Goal: Task Accomplishment & Management: Use online tool/utility

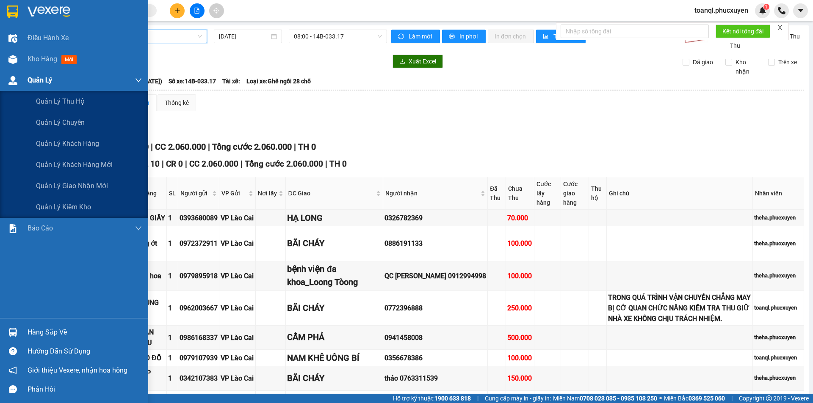
scroll to position [33, 0]
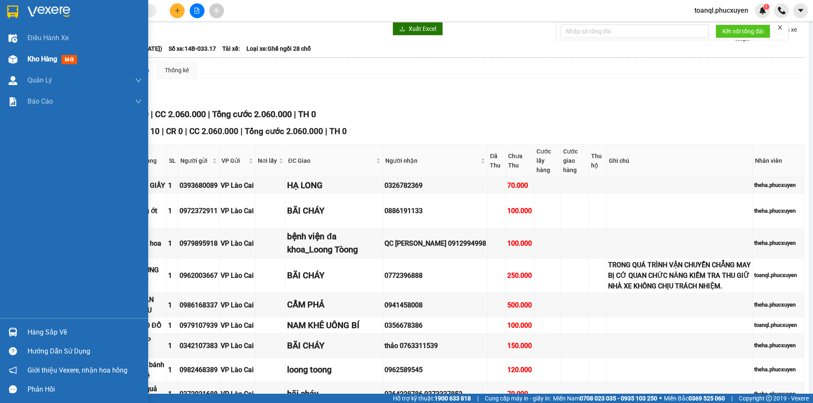
click at [15, 60] on img at bounding box center [12, 59] width 9 height 9
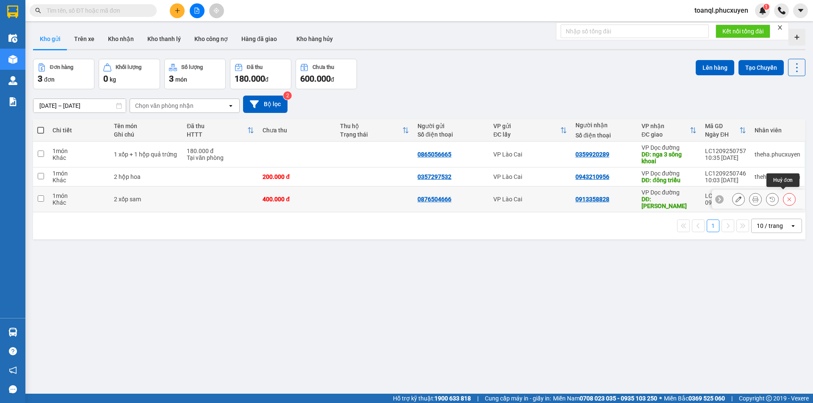
click at [786, 196] on icon at bounding box center [789, 199] width 6 height 6
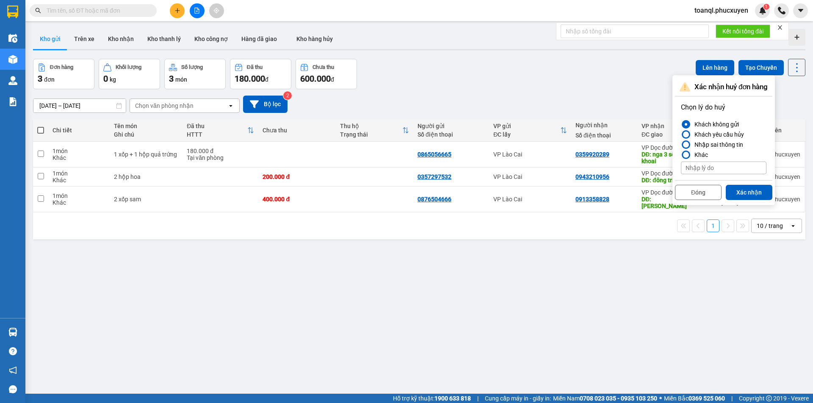
click at [582, 279] on div "ver 1.8.143 Kho gửi Trên xe Kho nhận Kho thanh lý Kho công nợ Hàng đã giao Kho …" at bounding box center [419, 226] width 779 height 403
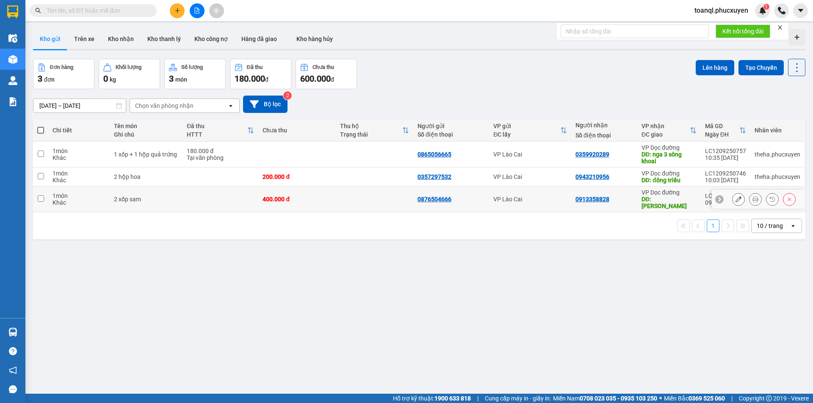
click at [735, 197] on icon at bounding box center [738, 199] width 6 height 6
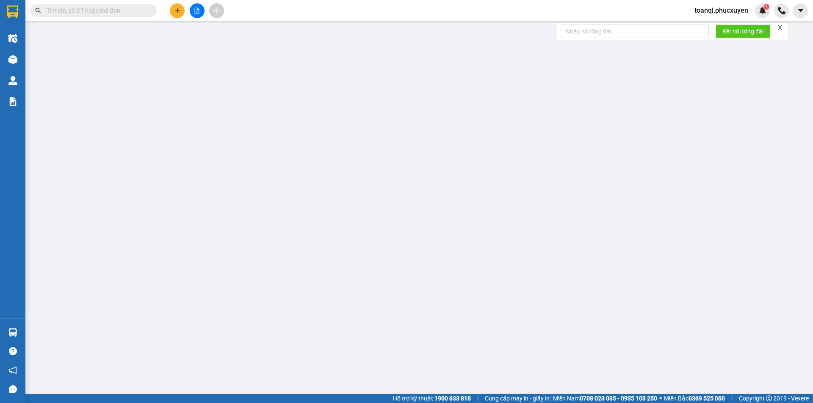
type input "0876504666"
type input "0913358828"
type input "HẠ LONG"
type input "400.000"
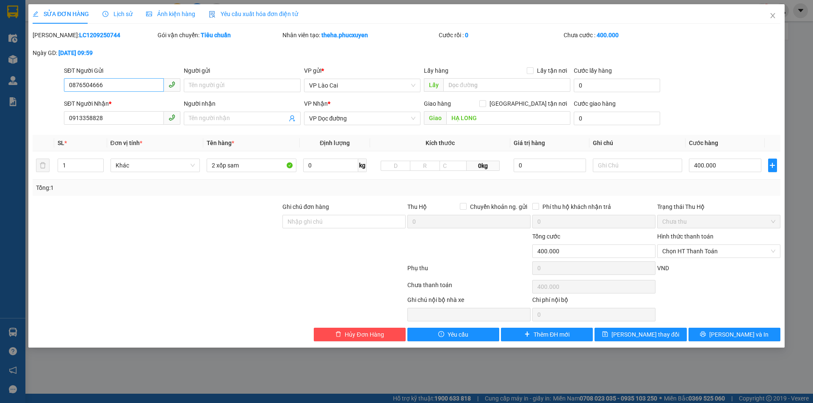
drag, startPoint x: 107, startPoint y: 80, endPoint x: 77, endPoint y: 88, distance: 30.9
click at [77, 88] on div "SĐT Người Gửi 0876504666" at bounding box center [122, 81] width 116 height 30
drag, startPoint x: 69, startPoint y: 91, endPoint x: 50, endPoint y: 94, distance: 19.3
click at [50, 94] on div "SĐT Người Gửi 0876504666 0876504666 Người gửi Tên người gửi VP gửi * VP Lào Cai…" at bounding box center [406, 81] width 749 height 30
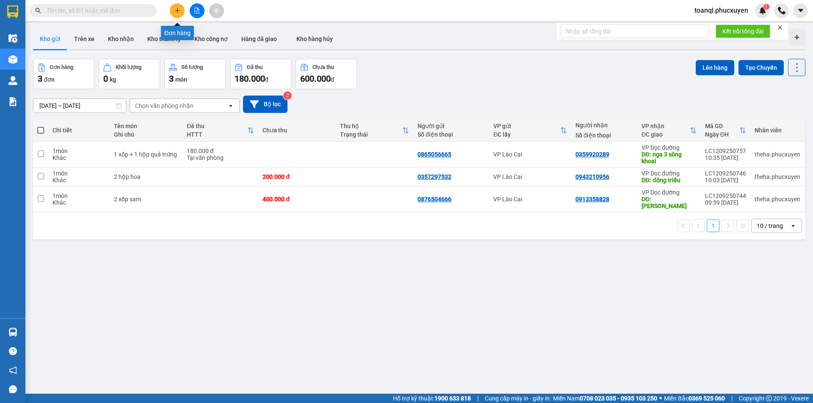
click at [178, 10] on icon "plus" at bounding box center [177, 11] width 6 height 6
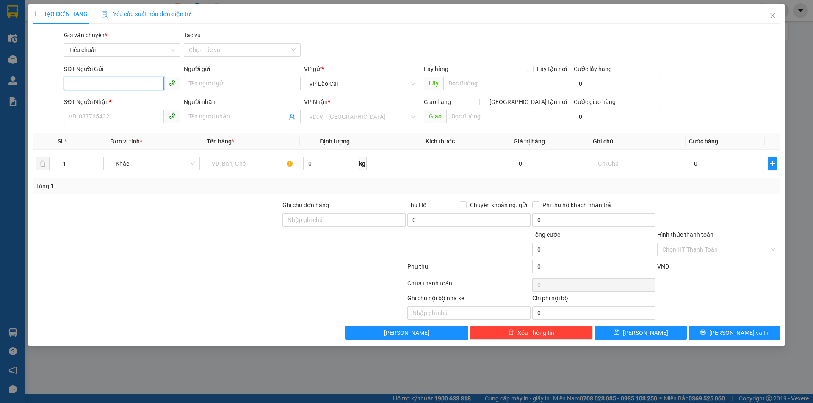
click at [120, 80] on input "SĐT Người Gửi" at bounding box center [114, 84] width 100 height 14
paste input "0876504666"
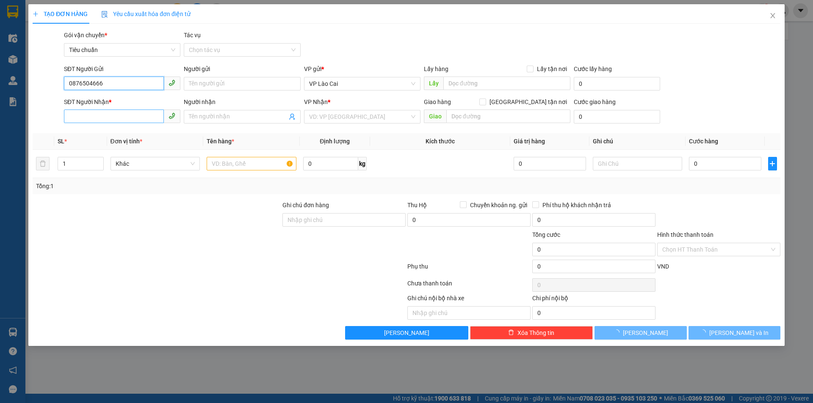
type input "0876504666"
click at [134, 119] on input "SĐT Người Nhận *" at bounding box center [114, 117] width 100 height 14
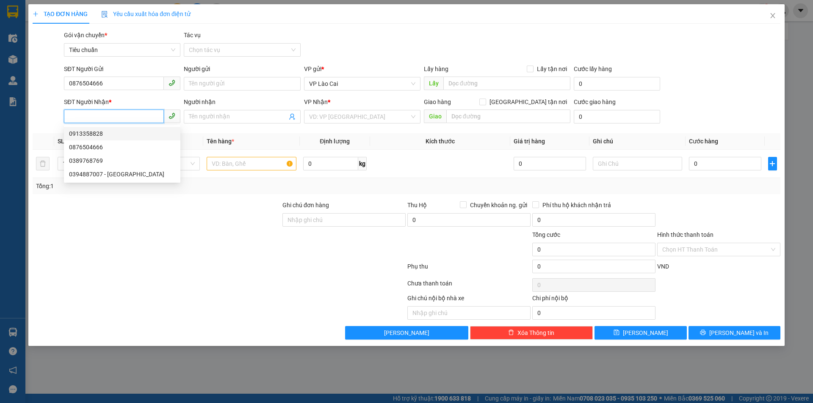
click at [97, 133] on div "0913358828" at bounding box center [122, 133] width 106 height 9
type input "0913358828"
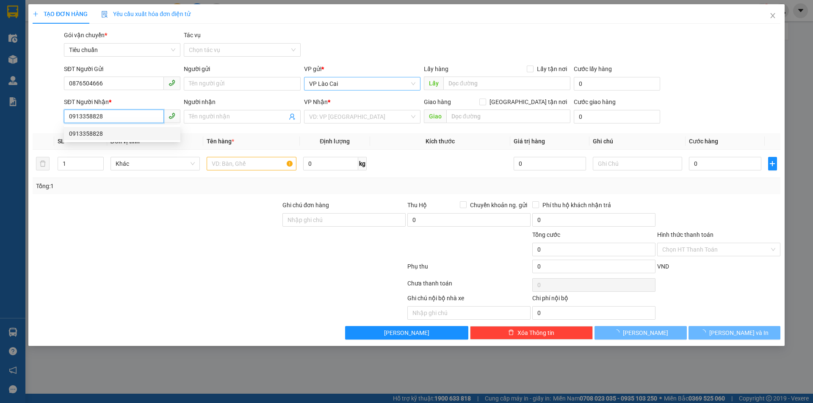
type input "HẠ LONG"
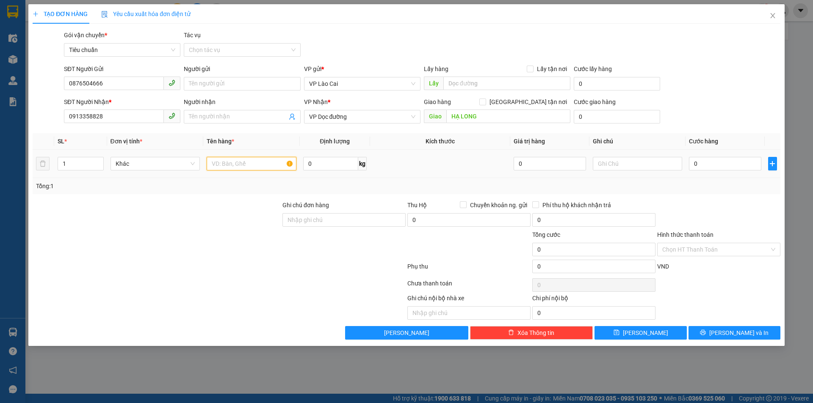
click at [243, 163] on input "text" at bounding box center [252, 164] width 90 height 14
type input "2 XỐP SAM"
click at [725, 162] on input "0" at bounding box center [725, 164] width 72 height 14
type input "5"
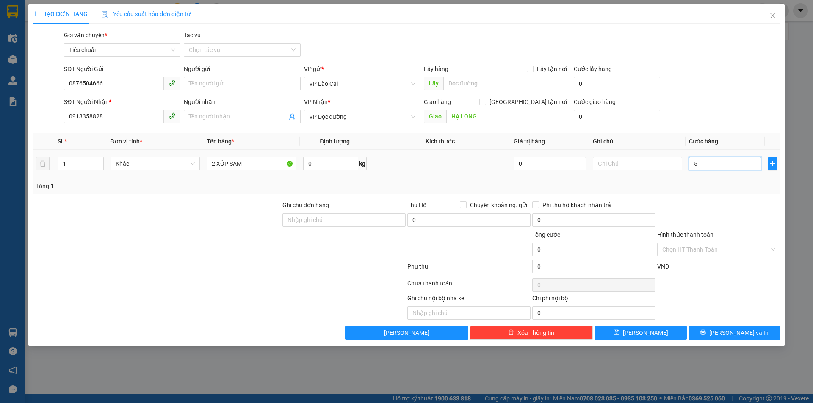
type input "5"
type input "50"
type input "500"
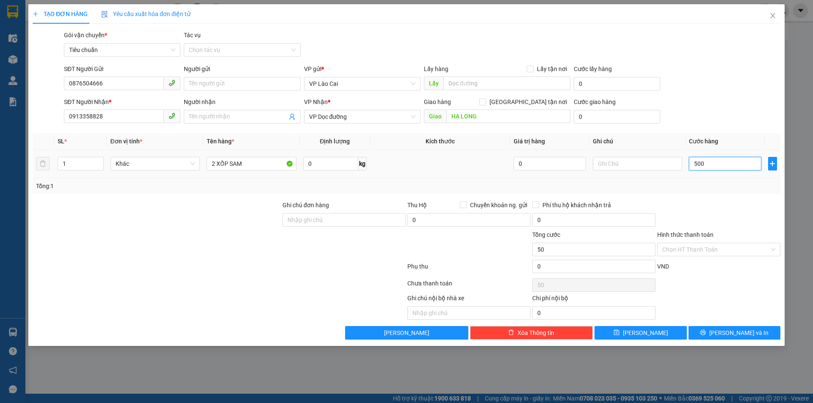
type input "500"
type input "500.000"
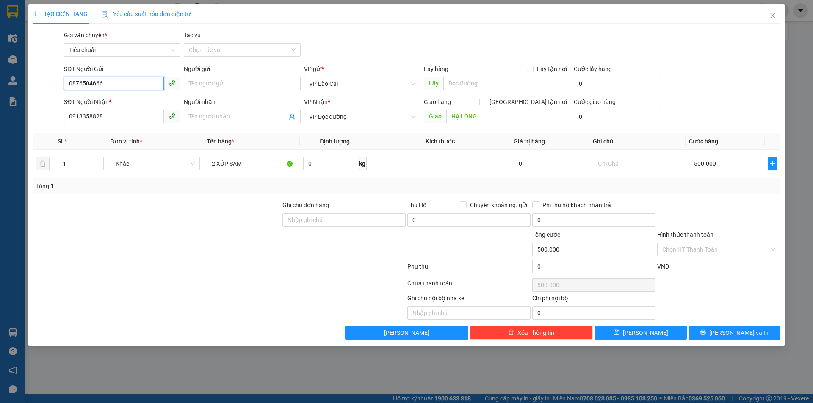
drag, startPoint x: 108, startPoint y: 84, endPoint x: 51, endPoint y: 89, distance: 56.5
click at [51, 89] on div "SĐT Người Gửi 0876504666 Người gửi Tên người gửi VP gửi * VP Lào Cai Lấy hàng L…" at bounding box center [406, 79] width 749 height 30
drag, startPoint x: 112, startPoint y: 119, endPoint x: 25, endPoint y: 123, distance: 87.3
click at [25, 123] on div "TẠO ĐƠN HÀNG Yêu cầu xuất hóa đơn điện tử Transit Pickup Surcharge Ids Transit …" at bounding box center [406, 201] width 813 height 403
click at [727, 332] on span "[PERSON_NAME] và In" at bounding box center [738, 332] width 59 height 9
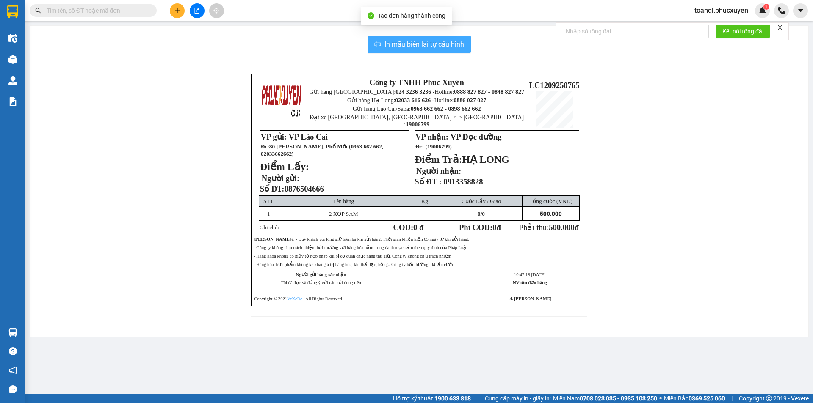
click at [427, 43] on span "In mẫu biên lai tự cấu hình" at bounding box center [424, 44] width 80 height 11
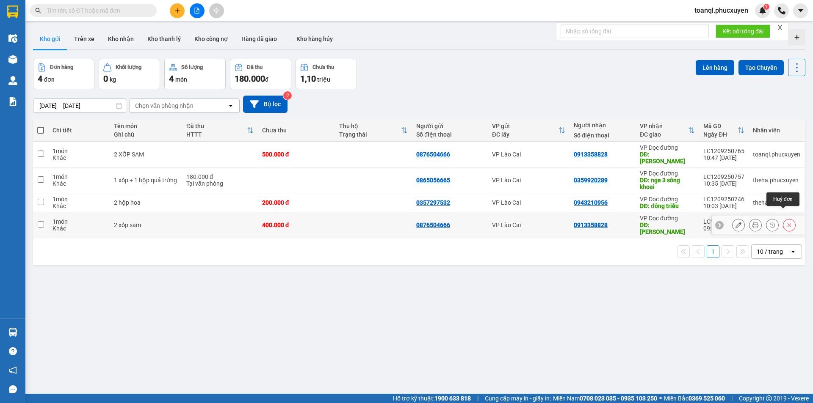
click at [786, 222] on icon at bounding box center [789, 225] width 6 height 6
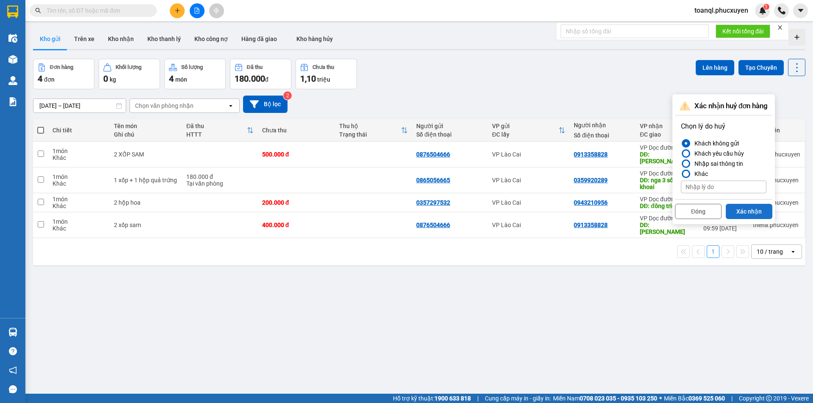
click at [744, 212] on button "Xác nhận" at bounding box center [749, 211] width 47 height 15
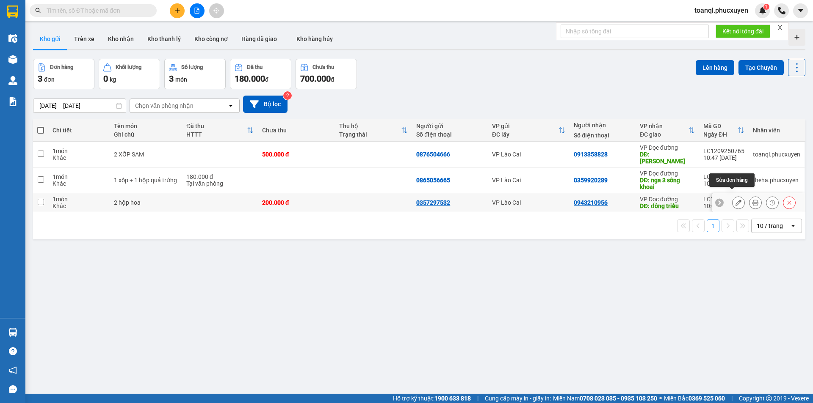
click at [735, 200] on icon at bounding box center [738, 203] width 6 height 6
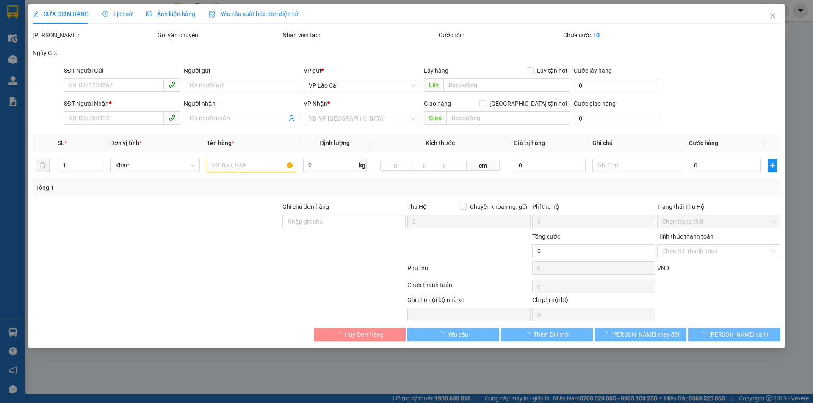
type input "0357297532"
type input "0943210956"
type input "đông triều"
type input "200.000"
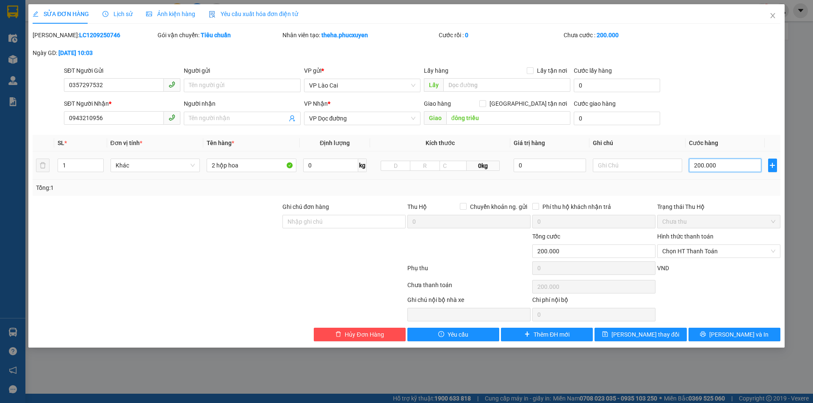
click at [728, 166] on input "200.000" at bounding box center [725, 166] width 72 height 14
type input "2"
type input "24"
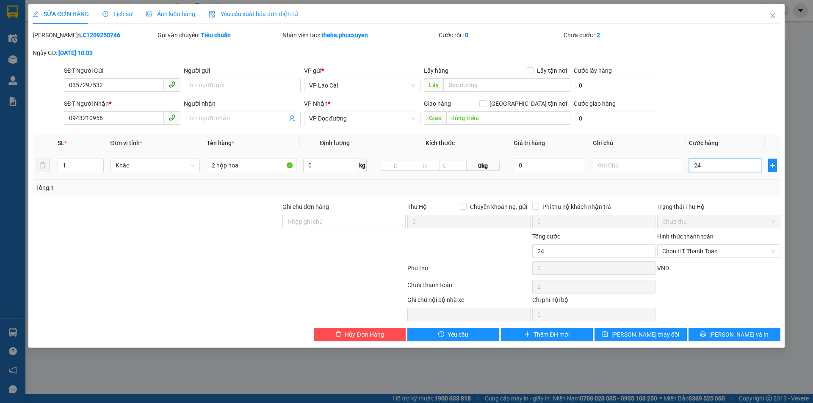
type input "24"
type input "240"
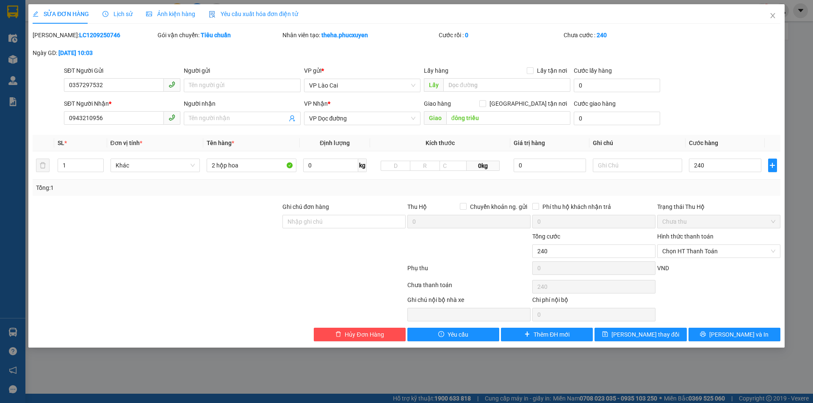
type input "240.000"
drag, startPoint x: 119, startPoint y: 78, endPoint x: 56, endPoint y: 88, distance: 63.9
click at [56, 88] on div "SĐT Người Gửi 0357297532 Người gửi Tên người gửi VP gửi * VP Lào Cai Lấy hàng L…" at bounding box center [406, 81] width 749 height 30
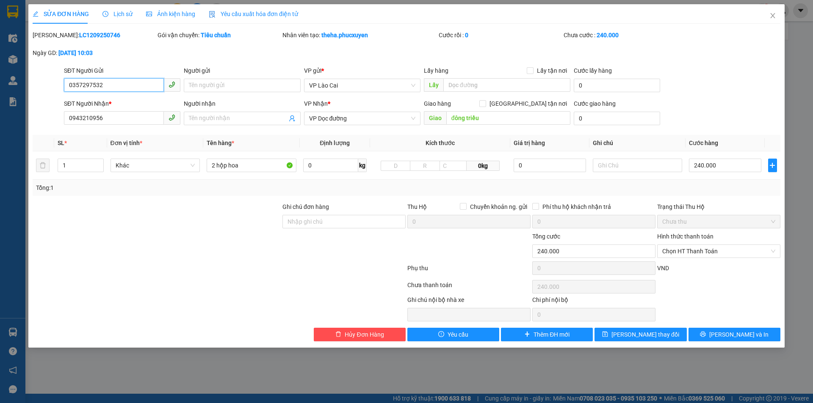
drag, startPoint x: 114, startPoint y: 86, endPoint x: 22, endPoint y: 93, distance: 92.5
click at [22, 93] on div "SỬA ĐƠN HÀNG Lịch sử Ảnh kiện hàng Yêu cầu xuất hóa đơn điện tử Total Paid Fee …" at bounding box center [406, 201] width 813 height 403
drag, startPoint x: 110, startPoint y: 118, endPoint x: 15, endPoint y: 128, distance: 95.3
click at [15, 128] on div "SỬA ĐƠN HÀNG Lịch sử Ảnh kiện hàng Yêu cầu xuất hóa đơn điện tử Total Paid Fee …" at bounding box center [406, 201] width 813 height 403
click at [733, 337] on span "[PERSON_NAME] và In" at bounding box center [738, 334] width 59 height 9
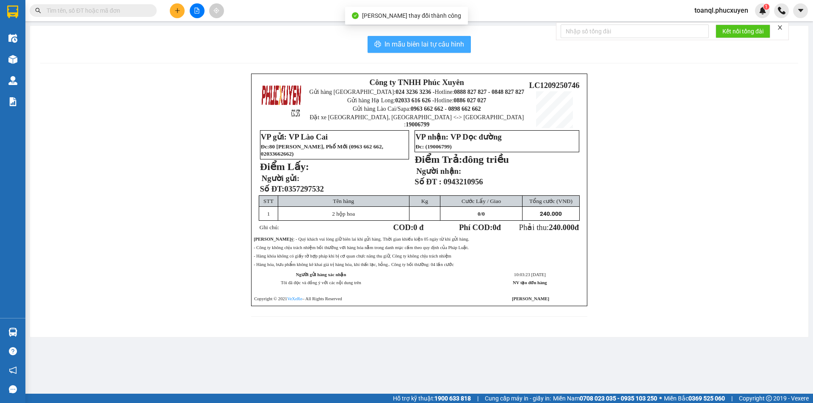
click at [430, 47] on span "In mẫu biên lai tự cấu hình" at bounding box center [424, 44] width 80 height 11
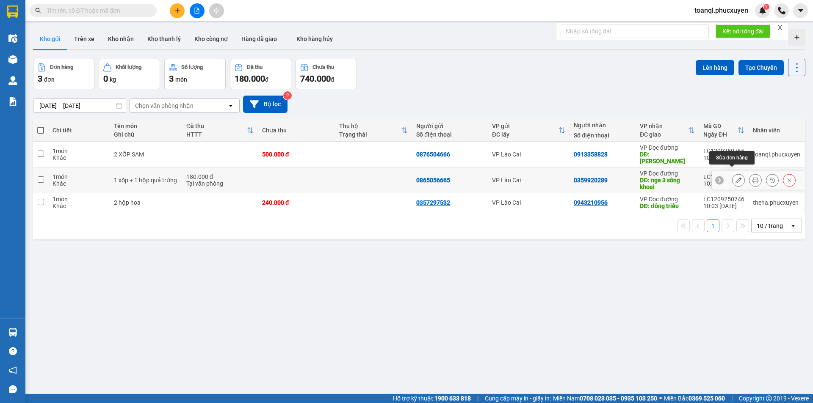
click at [735, 177] on icon at bounding box center [738, 180] width 6 height 6
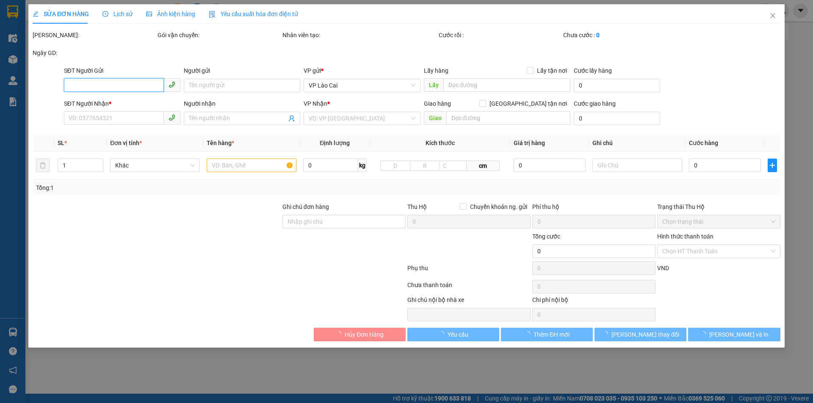
type input "0865056665"
type input "0359920289"
type input "nga 3 sông khoai"
type input "180.000"
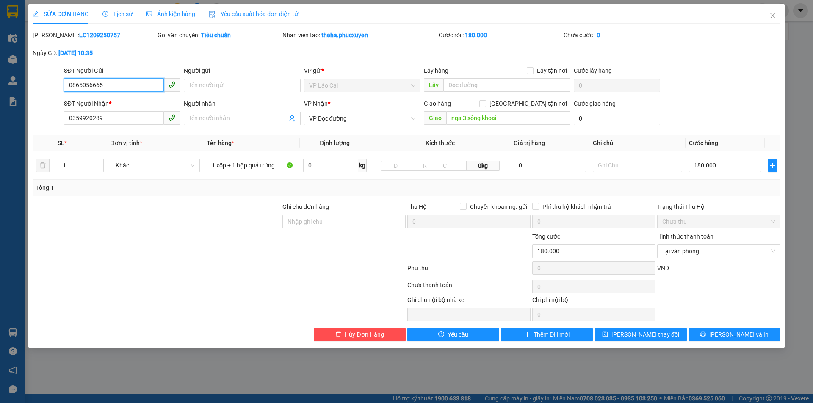
drag, startPoint x: 120, startPoint y: 88, endPoint x: 52, endPoint y: 97, distance: 68.7
click at [52, 97] on form "SĐT Người Gửi 0865056665 0865056665 Người gửi Tên người gửi VP gửi * VP Lào Cai…" at bounding box center [407, 97] width 748 height 63
drag, startPoint x: 106, startPoint y: 119, endPoint x: 24, endPoint y: 129, distance: 82.3
click at [24, 129] on div "SỬA ĐƠN HÀNG Lịch sử Ảnh kiện hàng Yêu cầu xuất hóa đơn điện tử Total Paid Fee …" at bounding box center [406, 201] width 813 height 403
drag, startPoint x: 277, startPoint y: 166, endPoint x: 207, endPoint y: 166, distance: 69.8
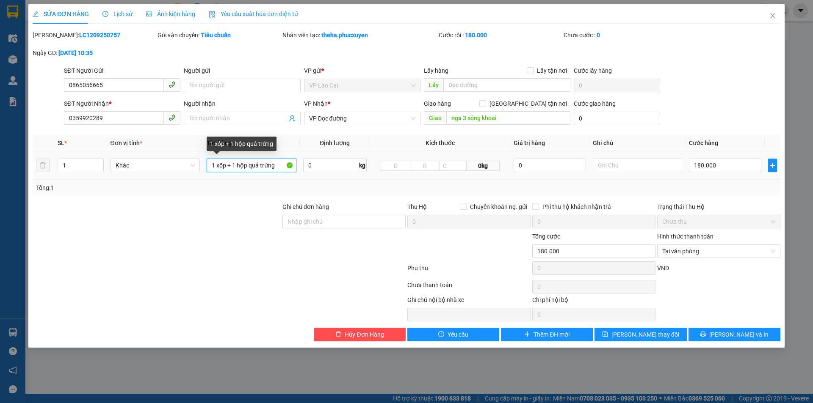
click at [208, 166] on input "1 xốp + 1 hộp quả trứng" at bounding box center [252, 166] width 90 height 14
click at [770, 19] on icon "close" at bounding box center [772, 15] width 7 height 7
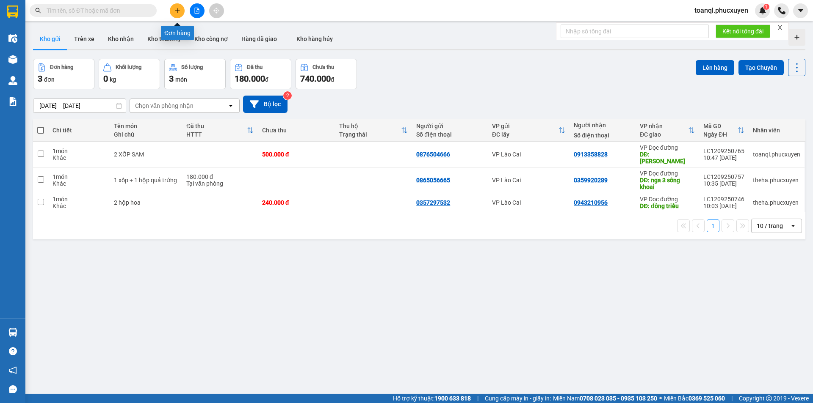
click at [174, 11] on icon "plus" at bounding box center [177, 11] width 6 height 6
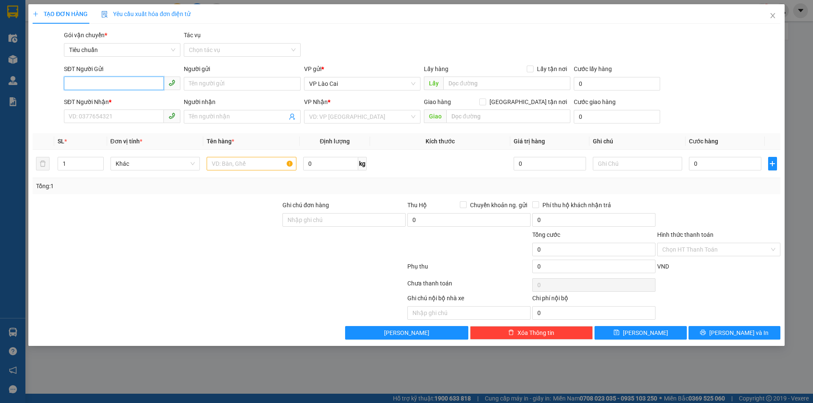
click at [97, 84] on input "SĐT Người Gửi" at bounding box center [114, 84] width 100 height 14
click at [90, 99] on div "0394945210 - KHOAN" at bounding box center [122, 100] width 106 height 9
type input "0394945210"
type input "KHOAN"
type input "0394945210"
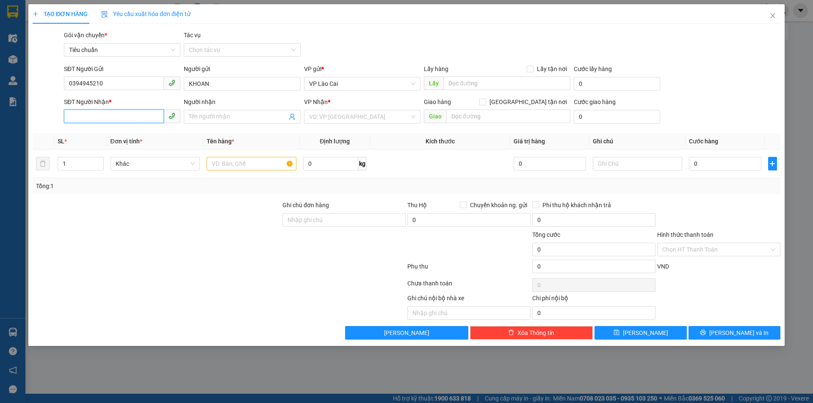
click at [92, 115] on input "SĐT Người Nhận *" at bounding box center [114, 117] width 100 height 14
click at [94, 131] on div "0388212554 - tính" at bounding box center [122, 133] width 106 height 9
type input "0388212554"
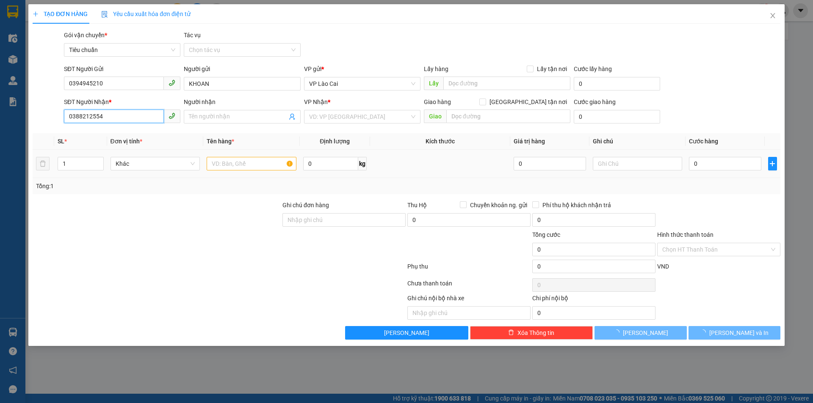
type input "tính"
type input "ĐÔNG TRIỀU"
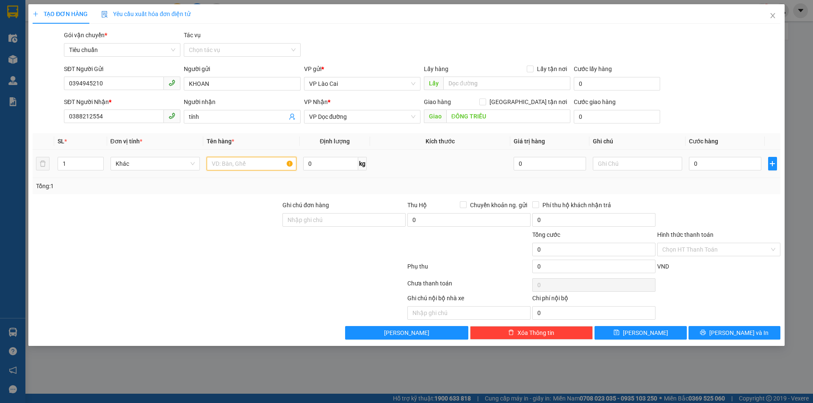
click at [258, 166] on input "text" at bounding box center [252, 164] width 90 height 14
type input "3 XỐP DÂU LIỀN"
drag, startPoint x: 728, startPoint y: 171, endPoint x: 727, endPoint y: 165, distance: 6.0
click at [728, 169] on div "0" at bounding box center [725, 163] width 72 height 17
click at [728, 158] on input "0" at bounding box center [725, 164] width 72 height 14
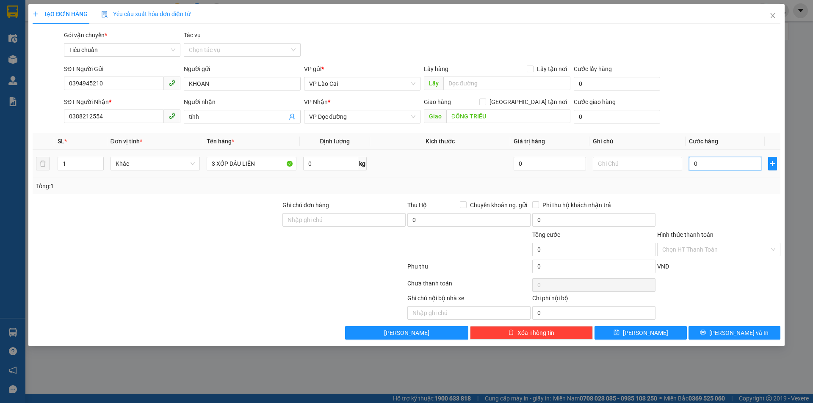
type input "9"
type input "90"
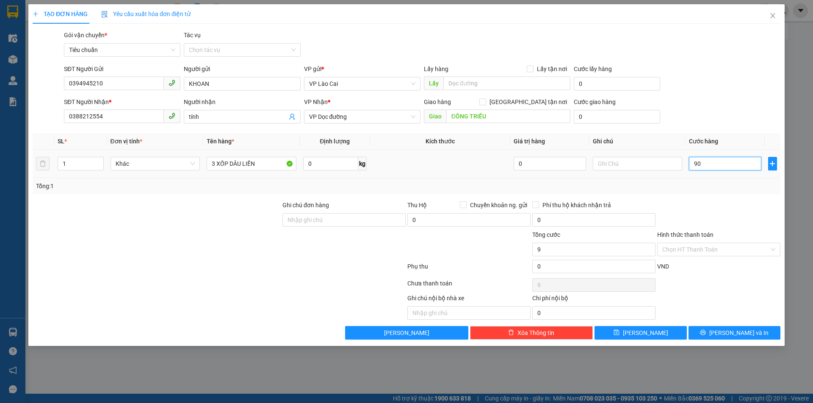
type input "90"
type input "90.000"
drag, startPoint x: 113, startPoint y: 81, endPoint x: 5, endPoint y: 95, distance: 109.7
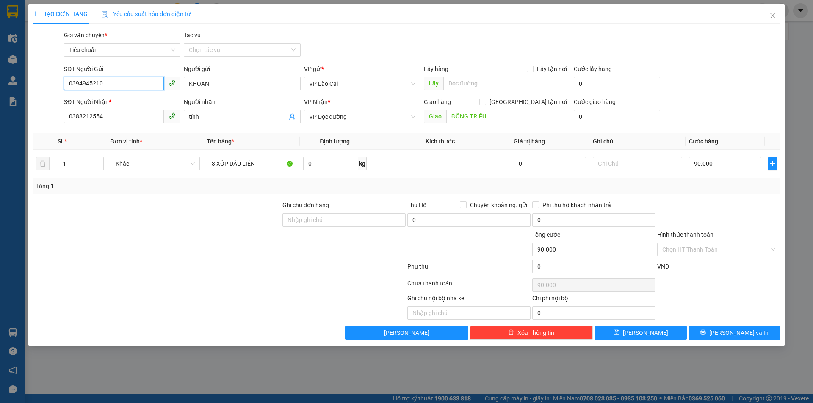
click at [5, 95] on div "TẠO ĐƠN HÀNG Yêu cầu xuất hóa đơn điện tử Transit Pickup Surcharge Ids Transit …" at bounding box center [406, 201] width 813 height 403
drag, startPoint x: 105, startPoint y: 120, endPoint x: 47, endPoint y: 125, distance: 58.6
click at [47, 125] on div "SĐT Người Nhận * 0388212554 0388212554 Người nhận tính VP Nhận * VP Dọc đường G…" at bounding box center [406, 112] width 749 height 30
click at [767, 334] on button "[PERSON_NAME] và In" at bounding box center [734, 333] width 92 height 14
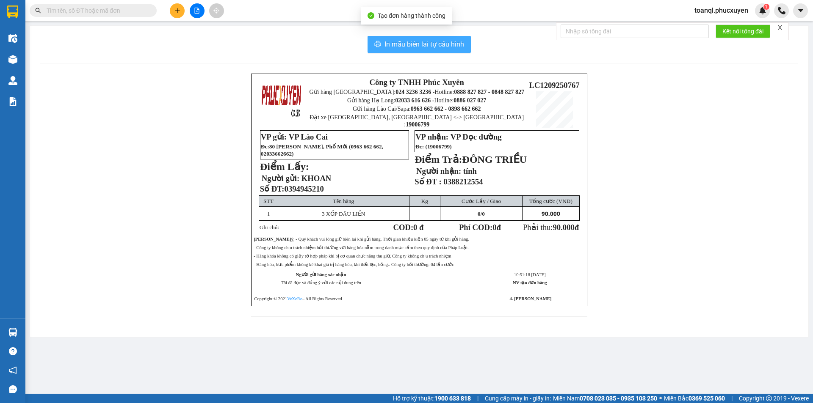
click at [429, 40] on span "In mẫu biên lai tự cấu hình" at bounding box center [424, 44] width 80 height 11
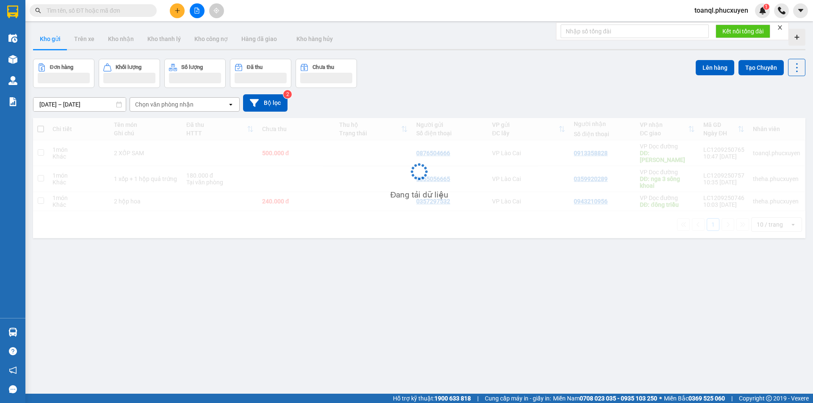
click at [179, 10] on icon "plus" at bounding box center [177, 11] width 6 height 6
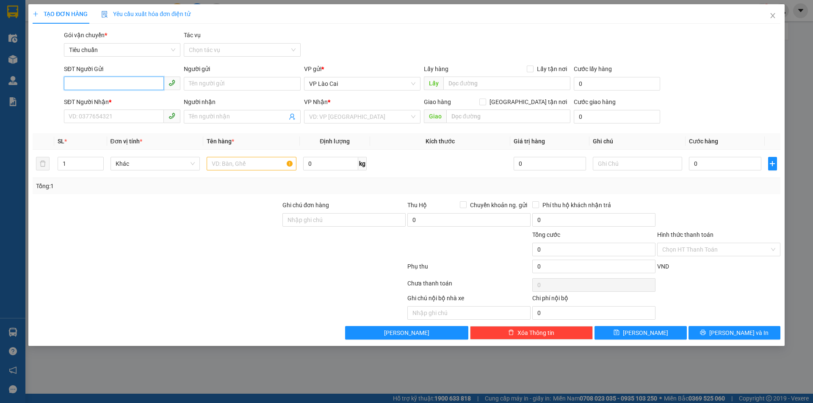
click at [116, 80] on input "SĐT Người Gửi" at bounding box center [114, 84] width 100 height 14
paste input "0394945210"
type input "0394945210"
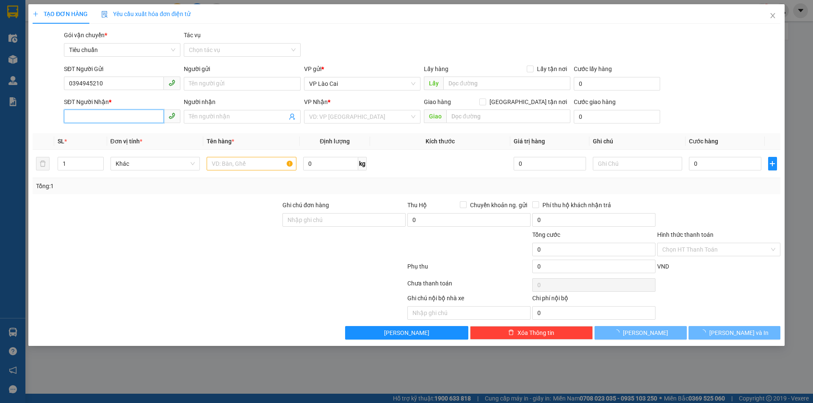
click at [106, 115] on input "SĐT Người Nhận *" at bounding box center [114, 117] width 100 height 14
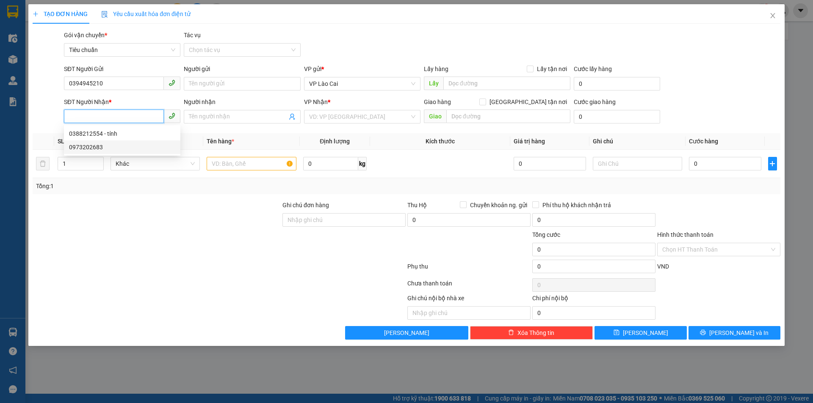
click at [72, 148] on div "0973202683" at bounding box center [122, 147] width 106 height 9
type input "0973202683"
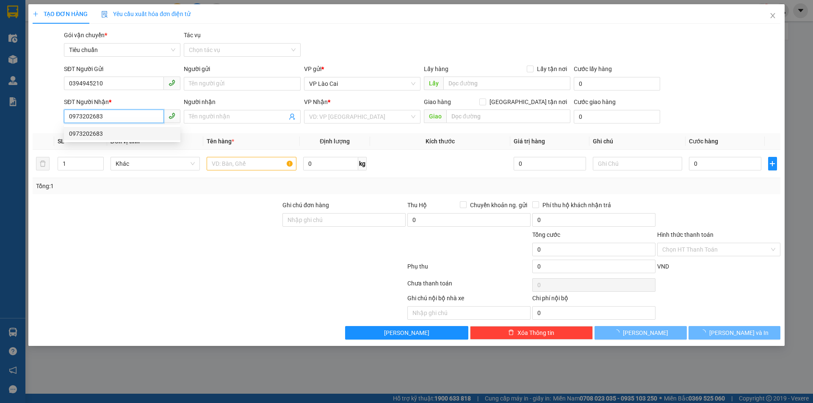
type input "uông bí"
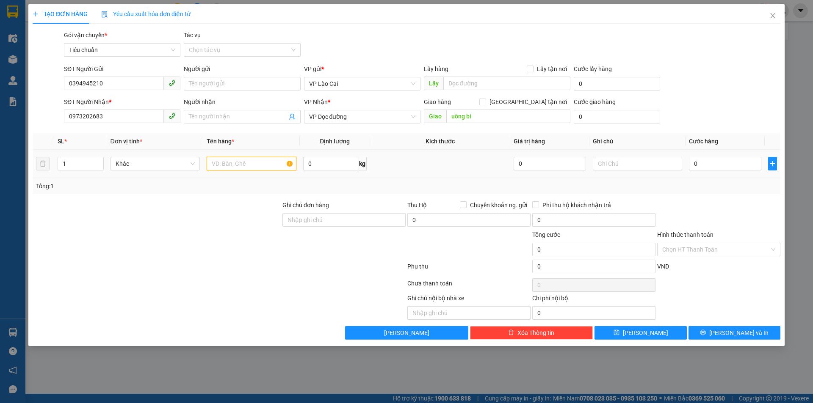
click at [251, 163] on input "text" at bounding box center [252, 164] width 90 height 14
type input "1 XỐP DÂU"
click at [716, 161] on input "0" at bounding box center [725, 164] width 72 height 14
type input "1"
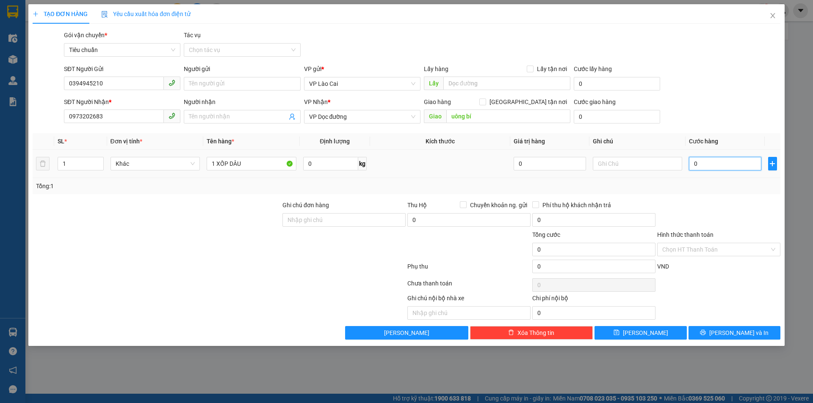
type input "1"
type input "12"
type input "120"
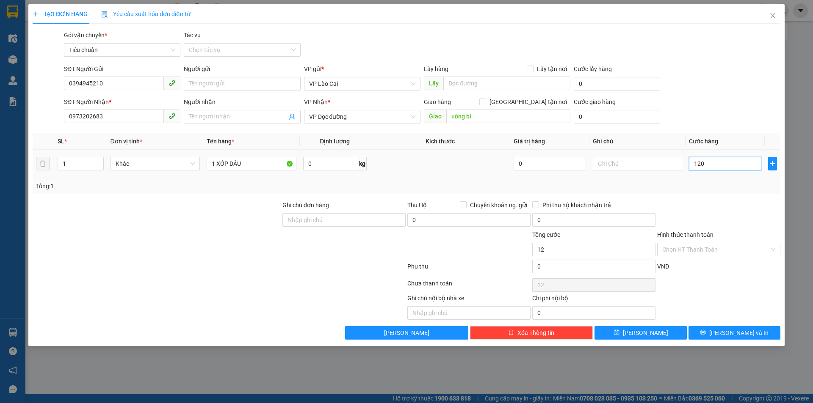
type input "120"
type input "120.000"
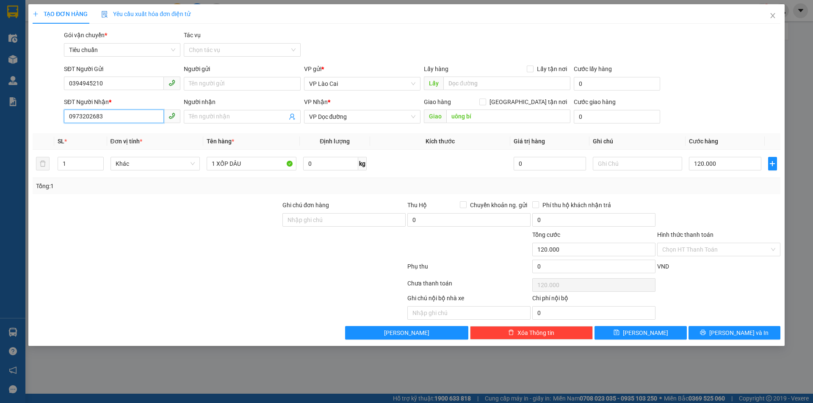
drag, startPoint x: 116, startPoint y: 117, endPoint x: 43, endPoint y: 126, distance: 72.9
click at [43, 126] on div "SĐT Người Nhận * 0973202683 Người nhận Tên người nhận VP Nhận * VP Dọc đường Gi…" at bounding box center [406, 112] width 749 height 30
click at [718, 329] on button "[PERSON_NAME] và In" at bounding box center [734, 333] width 92 height 14
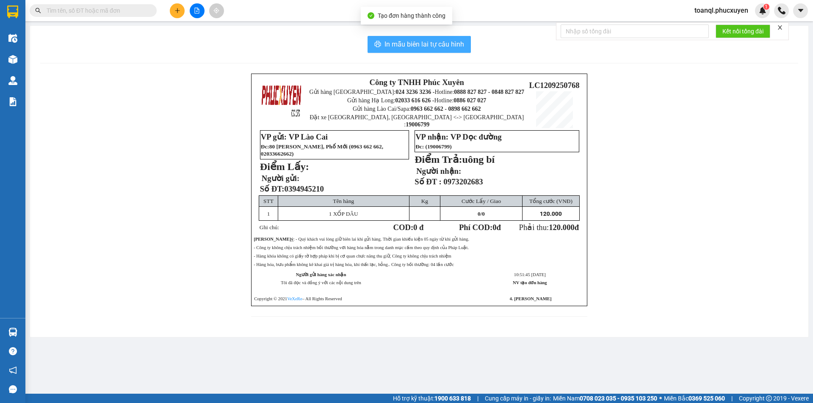
click at [429, 42] on span "In mẫu biên lai tự cấu hình" at bounding box center [424, 44] width 80 height 11
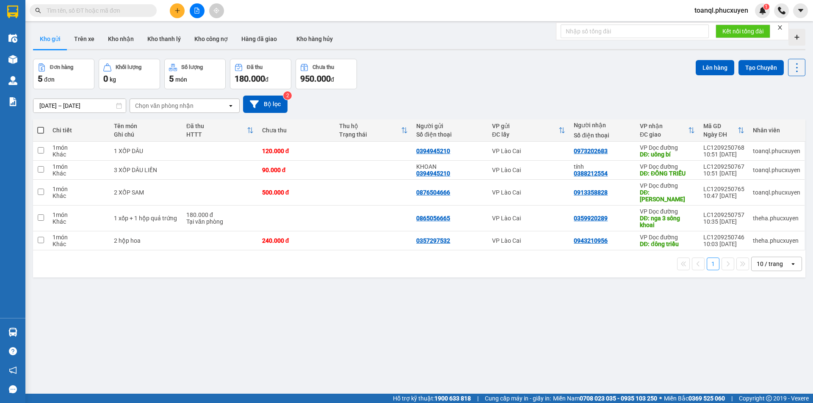
click at [180, 11] on button at bounding box center [177, 10] width 15 height 15
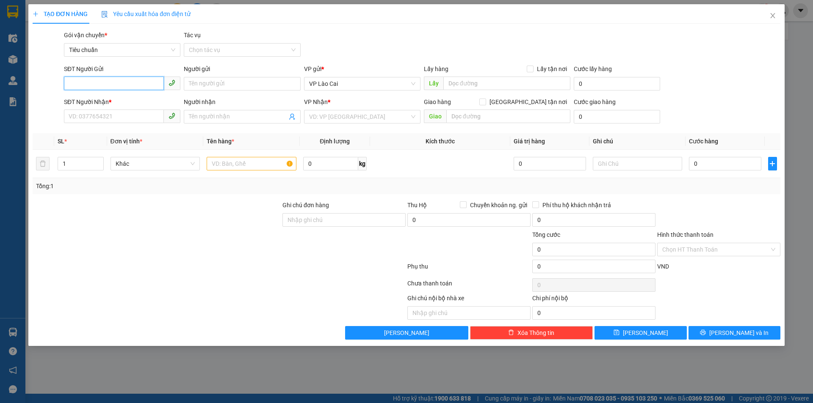
click at [104, 83] on input "SĐT Người Gửi" at bounding box center [114, 84] width 100 height 14
drag, startPoint x: 116, startPoint y: 83, endPoint x: 56, endPoint y: 84, distance: 59.7
click at [56, 84] on div "SĐT Người Gửi 0385797021 0385797021 Người gửi Tên người gửi VP gửi * VP Lào Cai…" at bounding box center [406, 79] width 749 height 30
type input "0385797021"
click at [102, 116] on input "SĐT Người Nhận *" at bounding box center [114, 117] width 100 height 14
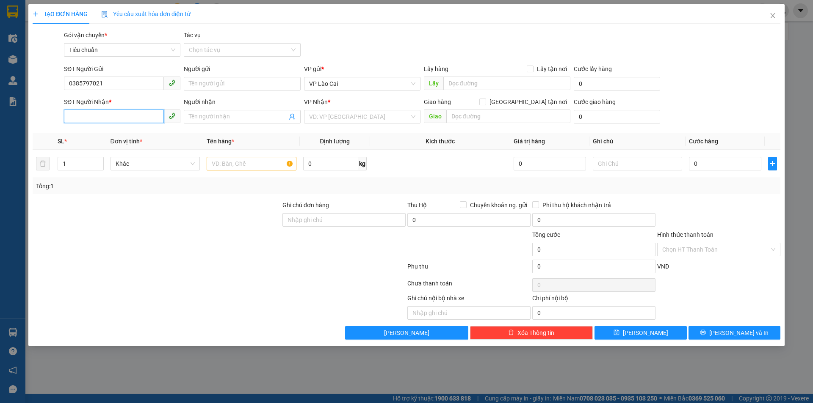
paste input "0385797021"
type input "0385797021"
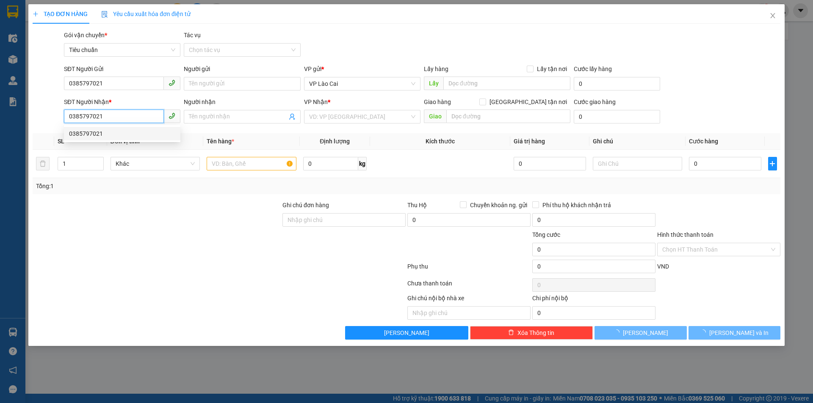
click at [93, 132] on div "0385797021" at bounding box center [122, 133] width 106 height 9
type input "Chí Linh"
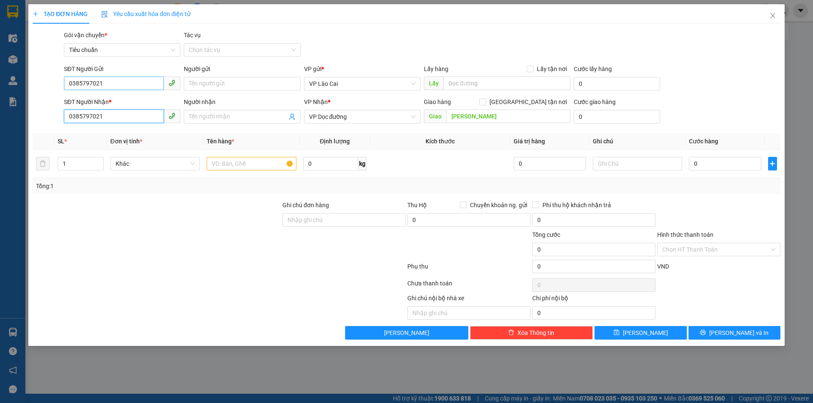
type input "0385797021"
drag, startPoint x: 109, startPoint y: 84, endPoint x: 21, endPoint y: 86, distance: 88.1
click at [19, 85] on div "TẠO ĐƠN HÀNG Yêu cầu xuất hóa đơn điện tử Transit Pickup Surcharge Ids Transit …" at bounding box center [406, 201] width 813 height 403
click at [99, 100] on div "0865337785" at bounding box center [122, 100] width 106 height 9
type input "0865337785"
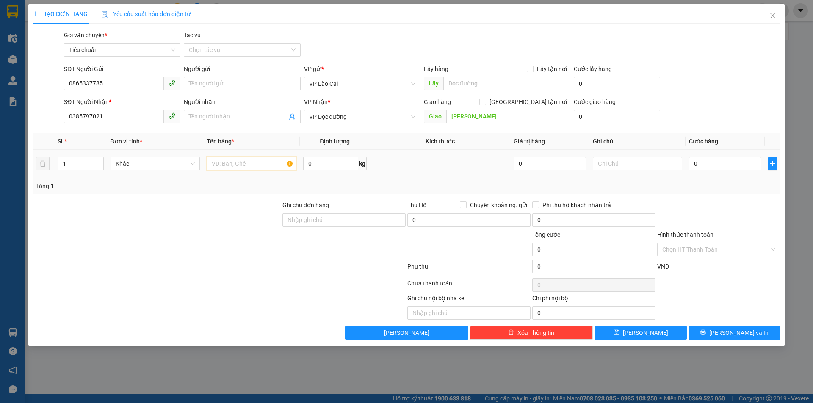
click at [244, 167] on input "text" at bounding box center [252, 164] width 90 height 14
type input "1 XỐP DÂU"
click at [722, 161] on input "0" at bounding box center [725, 164] width 72 height 14
type input "1"
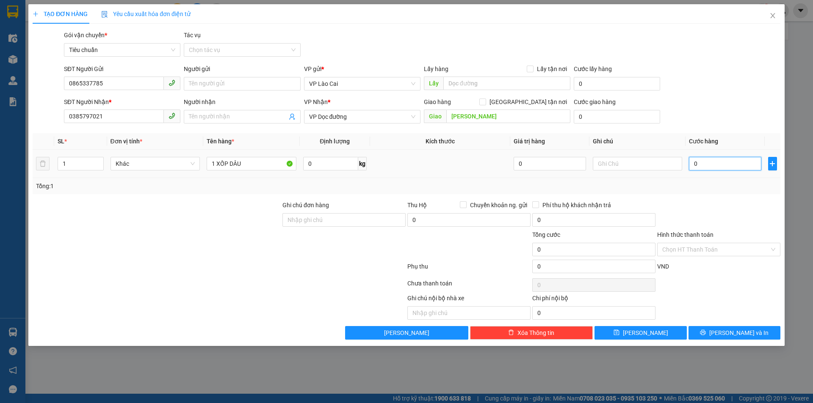
type input "1"
type input "12"
type input "120"
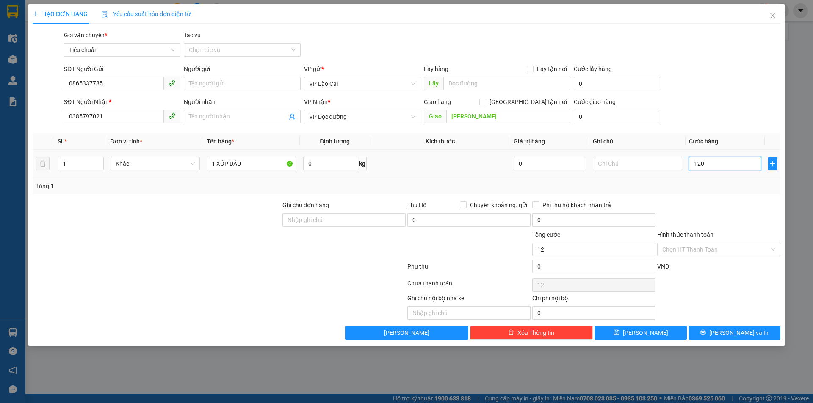
type input "120"
type input "120.000"
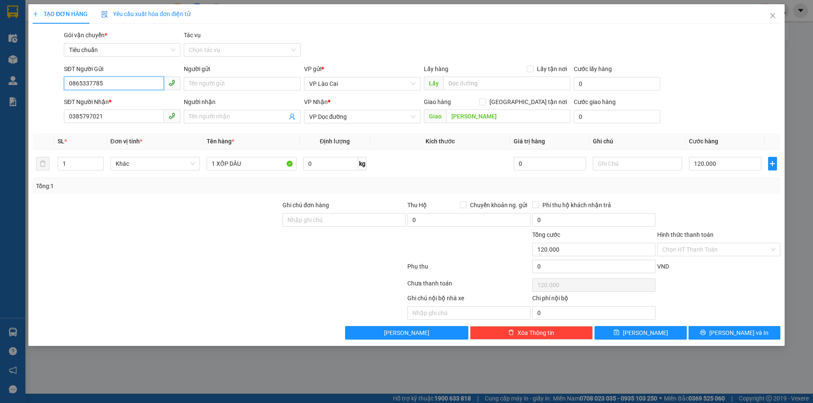
drag, startPoint x: 113, startPoint y: 83, endPoint x: 46, endPoint y: 95, distance: 67.9
click at [46, 95] on form "SĐT Người Gửi 0865337785 Người gửi Tên người gửi VP gửi * VP Lào Cai Lấy hàng L…" at bounding box center [407, 95] width 748 height 63
drag, startPoint x: 114, startPoint y: 118, endPoint x: 35, endPoint y: 129, distance: 80.4
click at [35, 129] on div "Transit Pickup Surcharge Ids Transit Deliver Surcharge Ids Transit Deliver Surc…" at bounding box center [407, 184] width 748 height 309
click at [740, 332] on span "[PERSON_NAME] và In" at bounding box center [738, 332] width 59 height 9
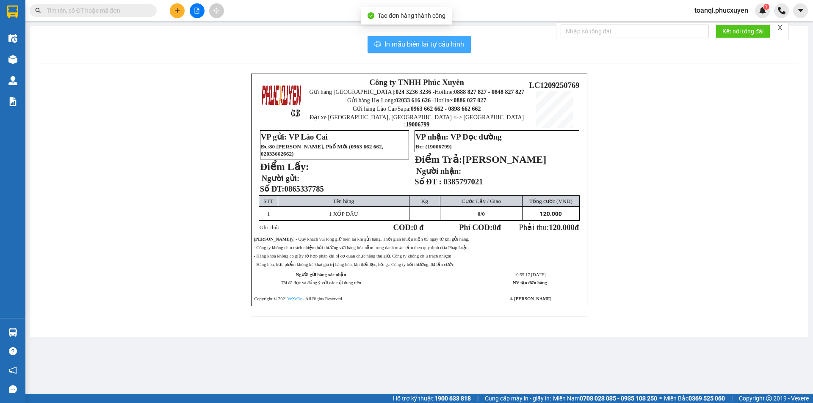
click at [417, 42] on span "In mẫu biên lai tự cấu hình" at bounding box center [424, 44] width 80 height 11
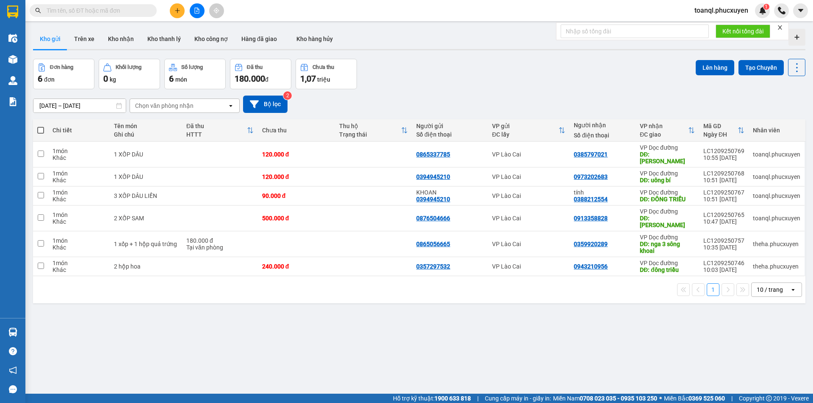
click at [563, 84] on div "Đơn hàng 6 đơn Khối lượng 0 kg Số lượng 6 món Đã thu 180.000 đ Chưa thu 1,07 tr…" at bounding box center [419, 74] width 772 height 30
click at [176, 11] on icon "plus" at bounding box center [177, 11] width 6 height 6
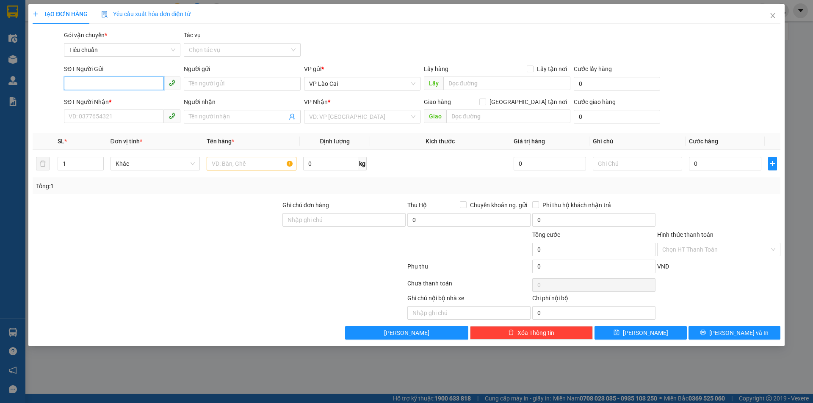
click at [96, 89] on input "SĐT Người Gửi" at bounding box center [114, 84] width 100 height 14
click at [87, 101] on div "0975285328" at bounding box center [122, 100] width 106 height 9
type input "0975285328"
click at [91, 113] on input "SĐT Người Nhận *" at bounding box center [114, 117] width 100 height 14
drag, startPoint x: 108, startPoint y: 78, endPoint x: 65, endPoint y: 89, distance: 44.9
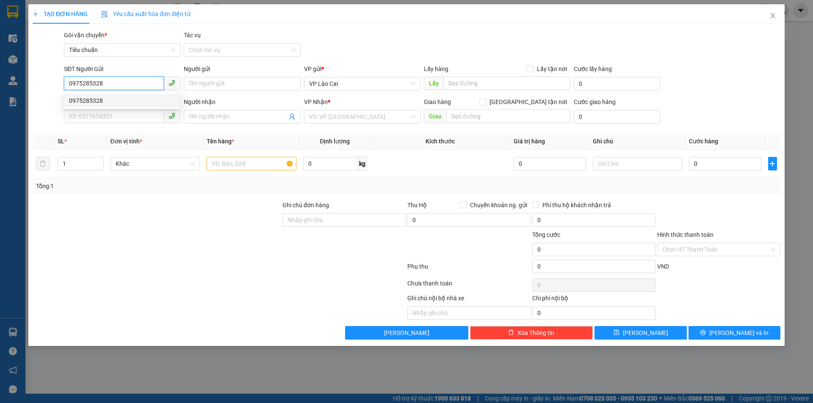
click at [65, 89] on input "0975285328" at bounding box center [114, 84] width 100 height 14
click at [103, 114] on input "SĐT Người Nhận *" at bounding box center [114, 117] width 100 height 14
click at [79, 116] on input "0328832638" at bounding box center [114, 117] width 100 height 14
click at [76, 117] on input "0328832638" at bounding box center [114, 117] width 100 height 14
click at [78, 118] on input "0828832638" at bounding box center [114, 117] width 100 height 14
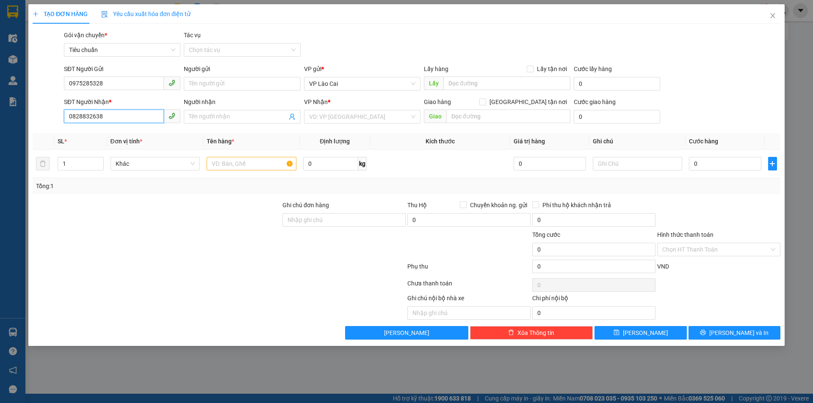
click at [82, 117] on input "0828832638" at bounding box center [114, 117] width 100 height 14
click at [120, 120] on input "0832832638" at bounding box center [114, 117] width 100 height 14
type input "0832832638"
click at [776, 15] on span "Close" at bounding box center [773, 16] width 24 height 24
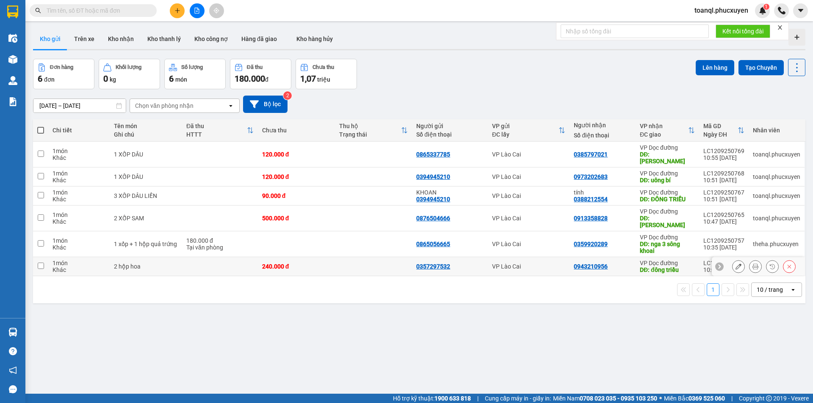
click at [290, 263] on div "240.000 đ" at bounding box center [296, 266] width 69 height 7
checkbox input "true"
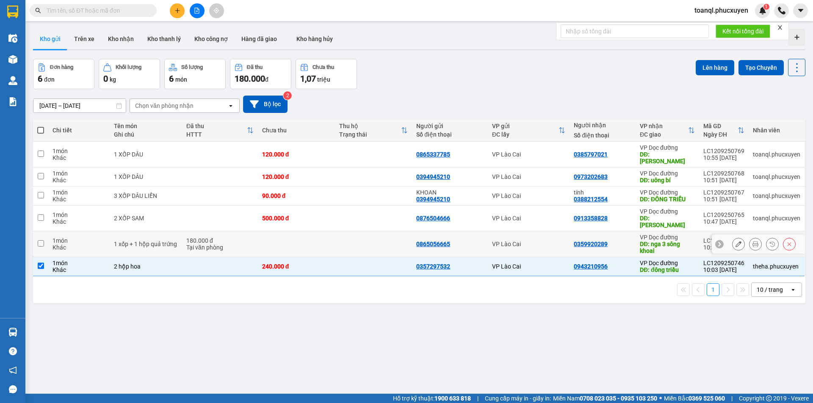
click at [277, 232] on td at bounding box center [296, 245] width 77 height 26
checkbox input "true"
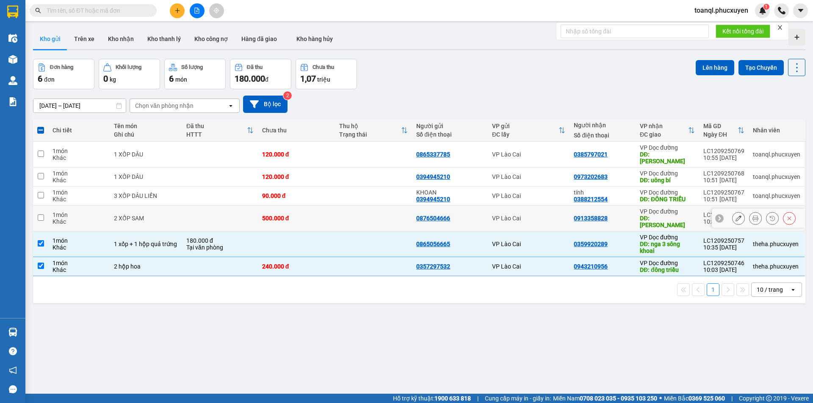
click at [266, 215] on div "500.000 đ" at bounding box center [296, 218] width 69 height 7
checkbox input "true"
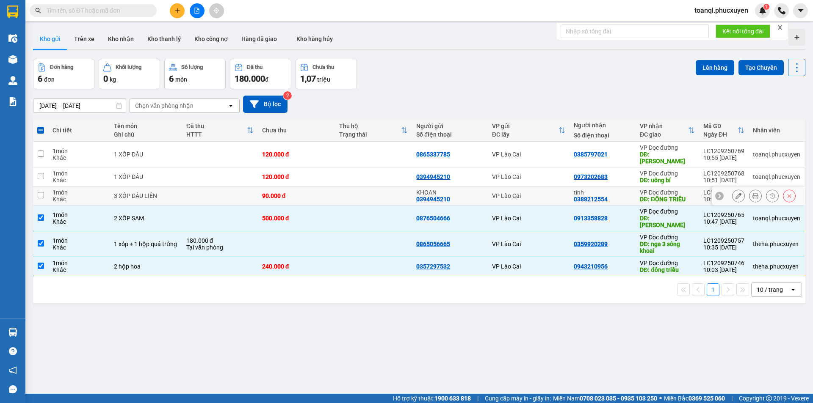
click at [268, 193] on div "90.000 đ" at bounding box center [296, 196] width 69 height 7
checkbox input "true"
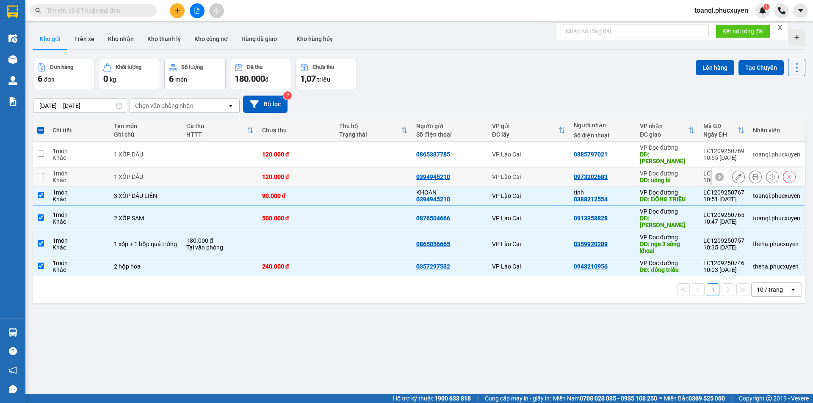
click at [266, 168] on td "120.000 đ" at bounding box center [296, 177] width 77 height 19
checkbox input "true"
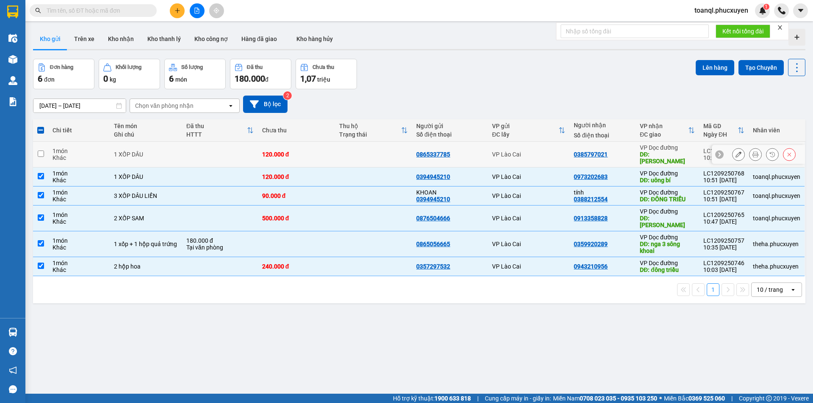
click at [275, 145] on td "120.000 đ" at bounding box center [296, 155] width 77 height 26
checkbox input "true"
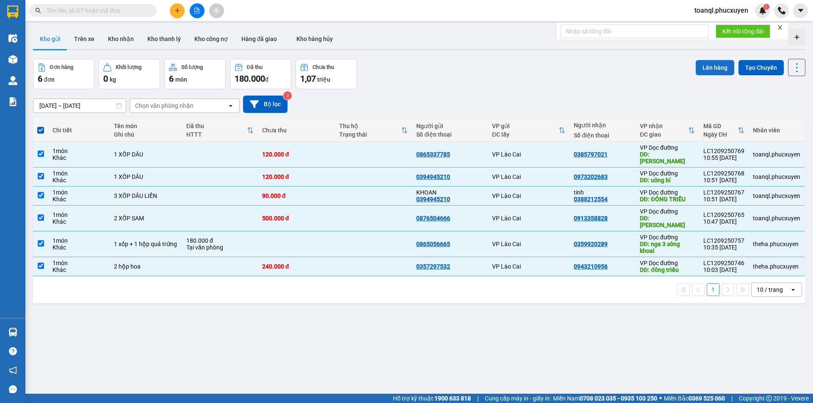
click at [713, 70] on button "Lên hàng" at bounding box center [714, 67] width 39 height 15
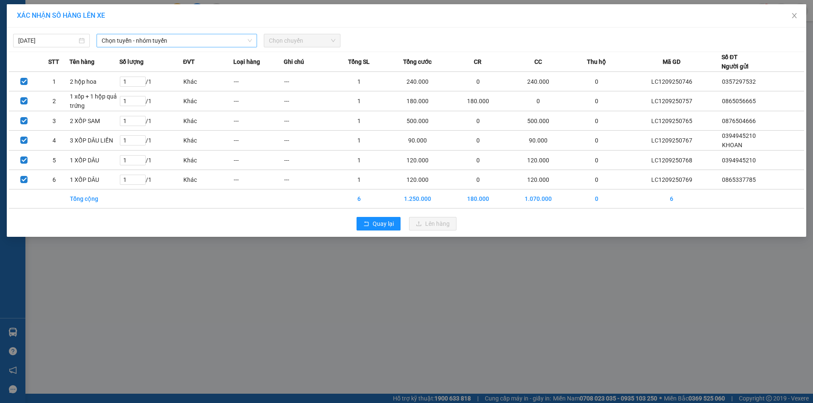
click at [128, 41] on span "Chọn tuyến - nhóm tuyến" at bounding box center [177, 40] width 150 height 13
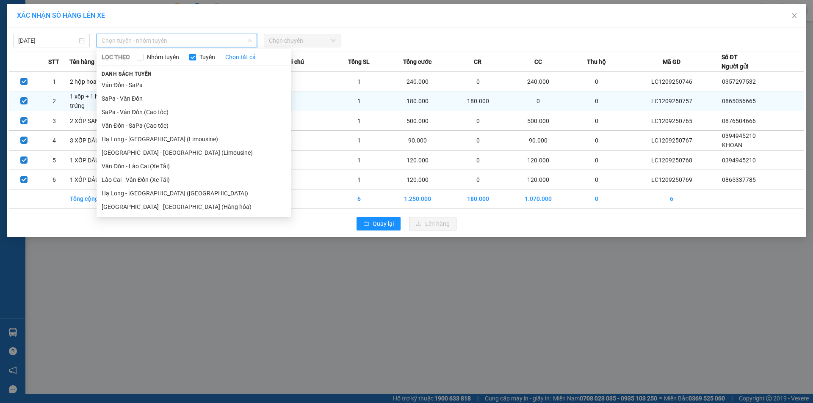
drag, startPoint x: 109, startPoint y: 100, endPoint x: 119, endPoint y: 99, distance: 10.3
click at [110, 100] on li "SaPa - Vân Đồn" at bounding box center [194, 99] width 195 height 14
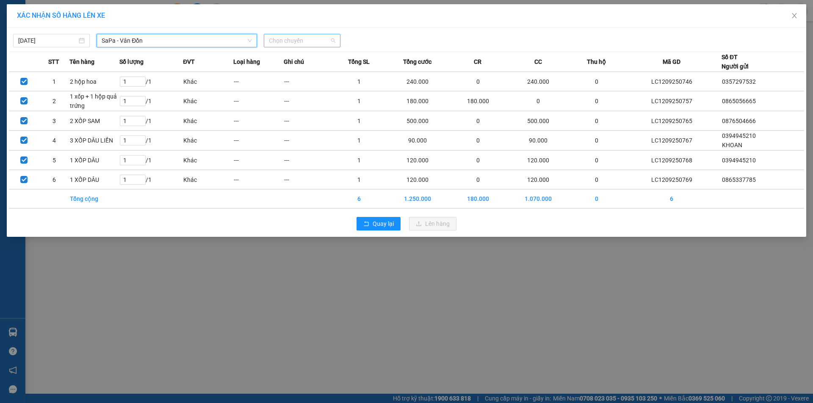
click at [328, 41] on span "Chọn chuyến" at bounding box center [302, 40] width 66 height 13
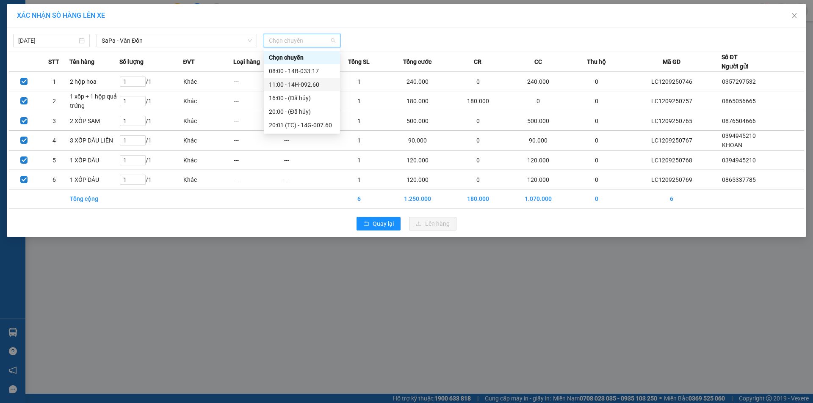
click at [290, 85] on div "11:00 - 14H-092.60" at bounding box center [302, 84] width 66 height 9
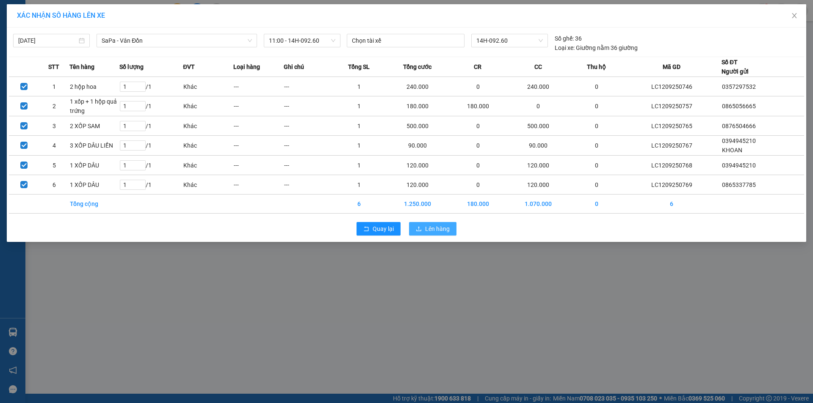
click at [430, 229] on span "Lên hàng" at bounding box center [437, 228] width 25 height 9
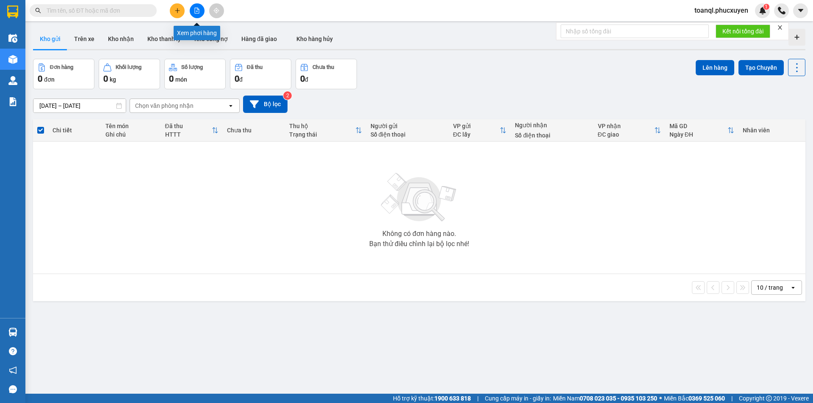
click at [197, 6] on button at bounding box center [197, 10] width 15 height 15
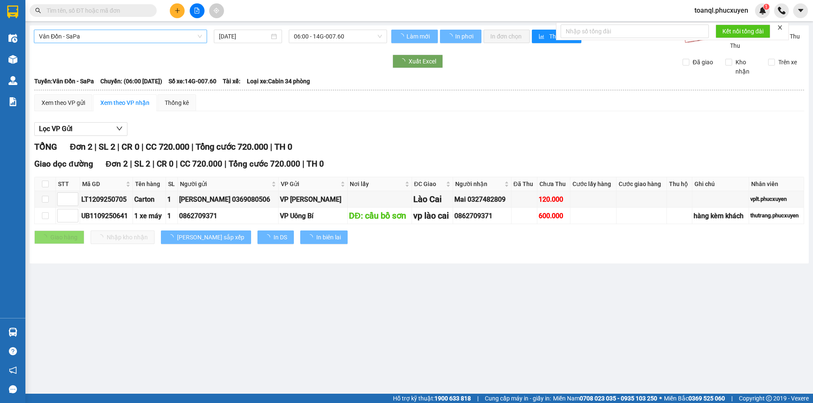
click at [100, 38] on span "Vân Đồn - SaPa" at bounding box center [120, 36] width 163 height 13
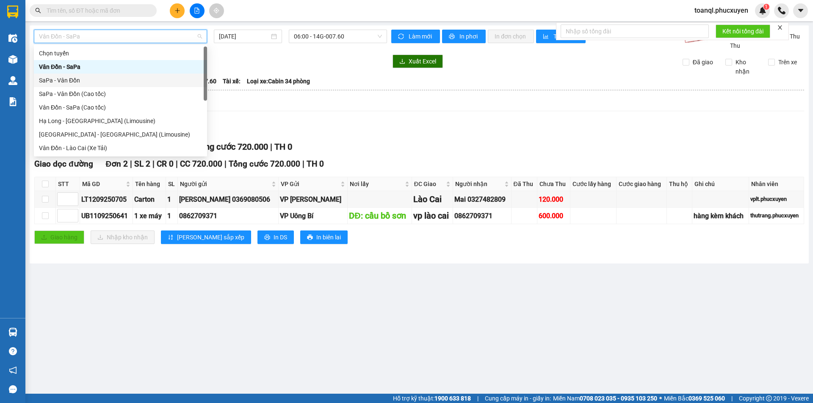
click at [53, 77] on div "SaPa - Vân Đồn" at bounding box center [120, 80] width 163 height 9
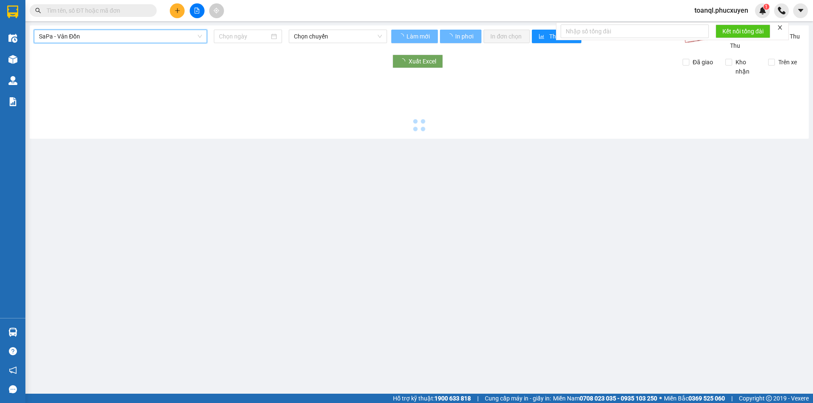
type input "[DATE]"
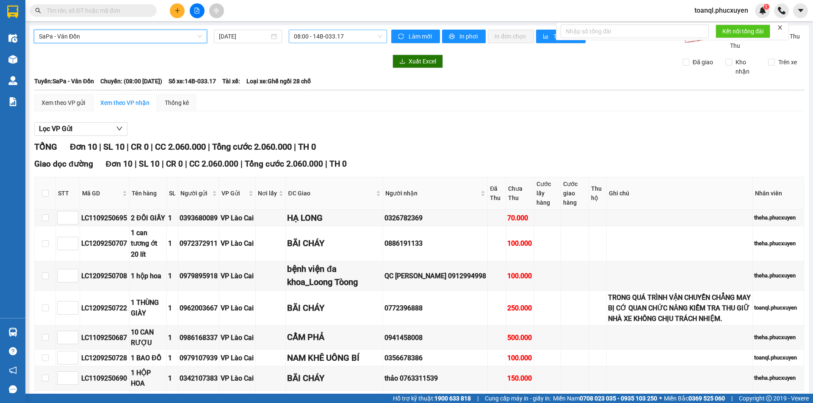
click at [333, 34] on span "08:00 - 14B-033.17" at bounding box center [338, 36] width 88 height 13
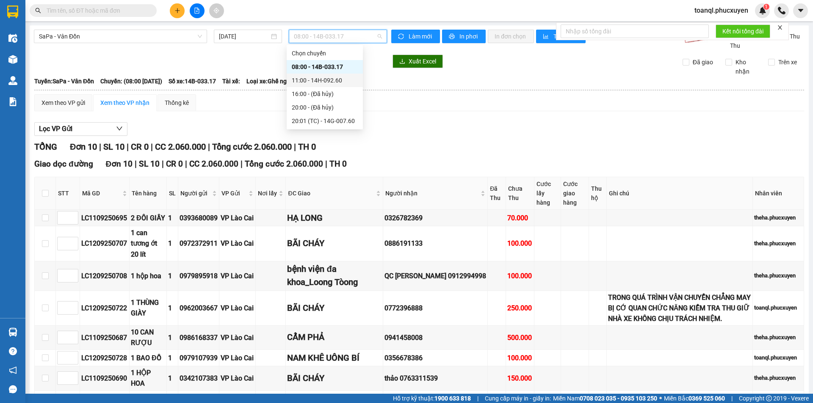
click at [322, 78] on div "11:00 - 14H-092.60" at bounding box center [325, 80] width 66 height 9
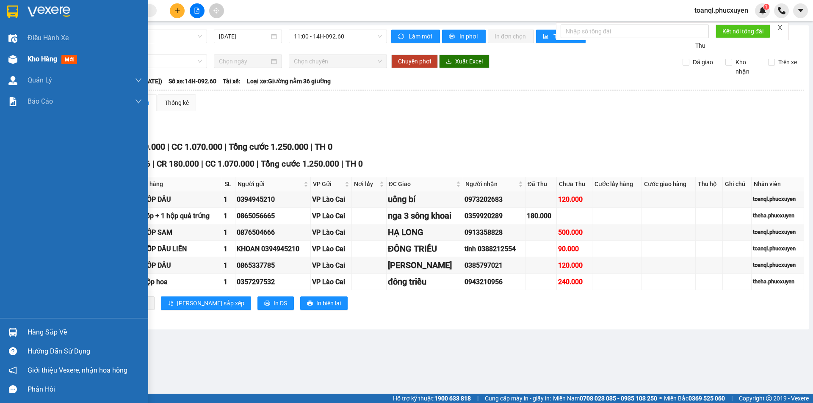
click at [11, 56] on img at bounding box center [12, 59] width 9 height 9
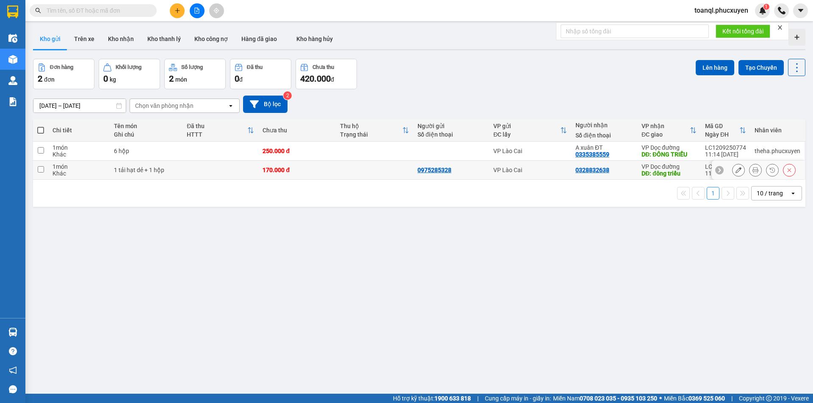
click at [735, 168] on icon at bounding box center [738, 170] width 6 height 6
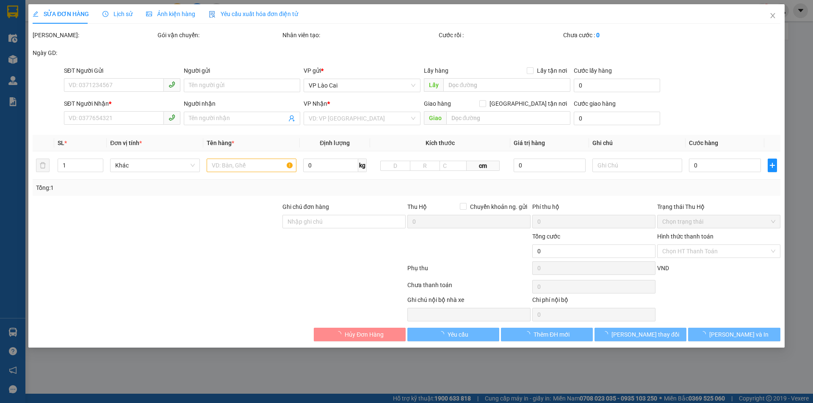
type input "0975285328"
type input "0328832638"
type input "đông triều"
type input "170.000"
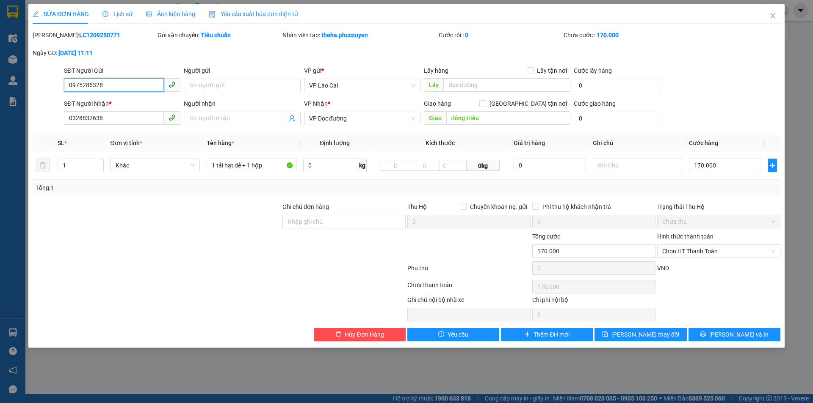
drag, startPoint x: 110, startPoint y: 85, endPoint x: 29, endPoint y: 99, distance: 82.0
click at [28, 96] on div "SỬA ĐƠN HÀNG Lịch sử Ảnh kiện hàng Yêu cầu xuất hóa đơn điện tử Total Paid Fee …" at bounding box center [406, 201] width 813 height 403
drag, startPoint x: 117, startPoint y: 116, endPoint x: 26, endPoint y: 127, distance: 91.6
click at [26, 127] on div "SỬA ĐƠN HÀNG Lịch sử Ảnh kiện hàng Yêu cầu xuất hóa đơn điện tử Total Paid Fee …" at bounding box center [406, 201] width 813 height 403
drag, startPoint x: 263, startPoint y: 166, endPoint x: 204, endPoint y: 177, distance: 59.9
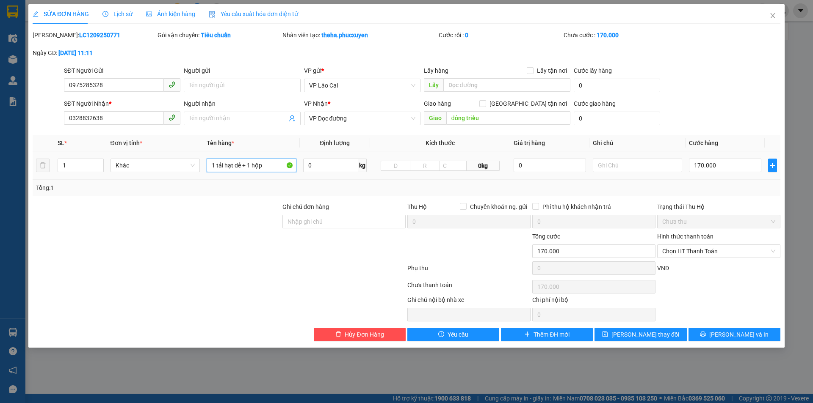
click at [204, 177] on td "1 tải hạt dẻ + 1 hộp" at bounding box center [251, 166] width 97 height 28
click at [771, 15] on icon "close" at bounding box center [772, 15] width 7 height 7
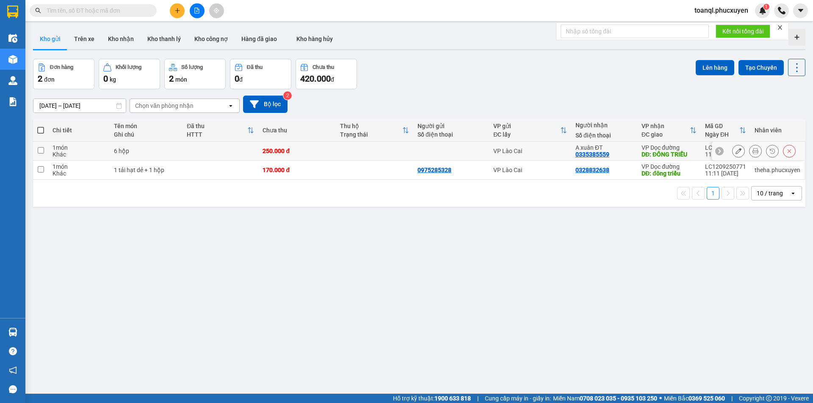
click at [735, 152] on icon at bounding box center [738, 151] width 6 height 6
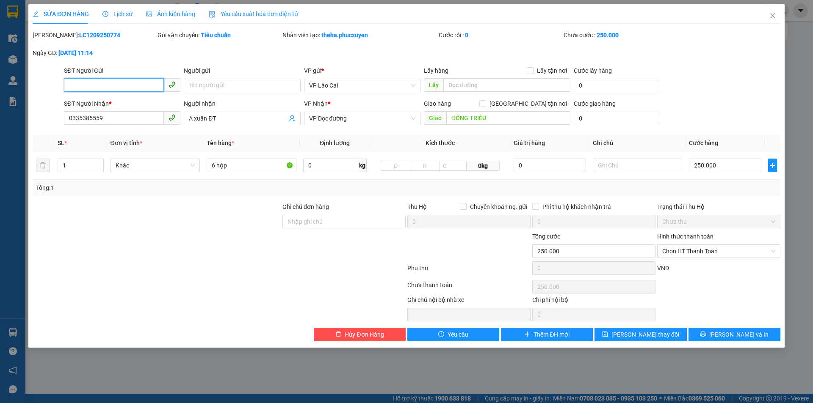
type input "0335385559"
type input "A xuân ĐT"
type input "ĐÔNG TRIỀU"
type input "250.000"
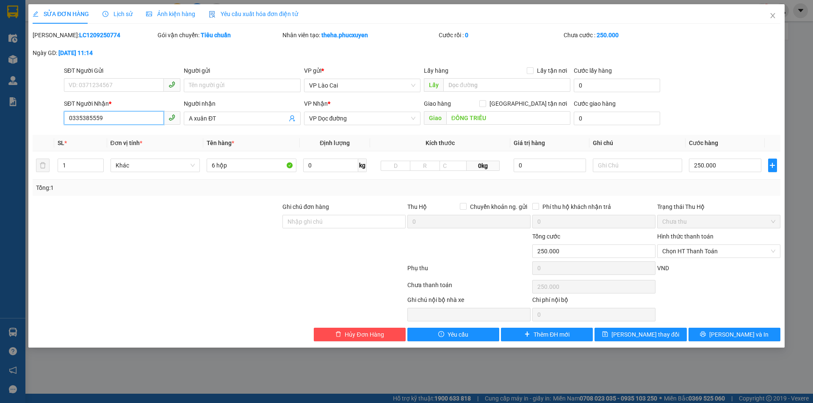
drag, startPoint x: 107, startPoint y: 115, endPoint x: 24, endPoint y: 121, distance: 83.2
click at [24, 121] on div "SỬA ĐƠN HÀNG Lịch sử Ảnh kiện hàng Yêu cầu xuất hóa đơn điện tử Total Paid Fee …" at bounding box center [406, 201] width 813 height 403
click at [773, 11] on span "Close" at bounding box center [773, 16] width 24 height 24
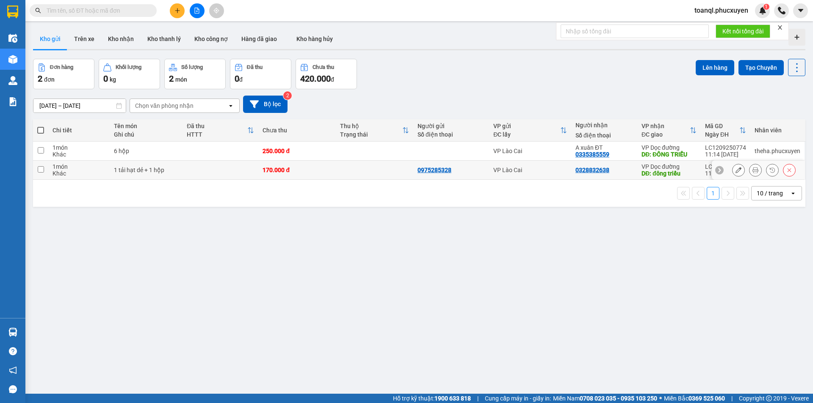
click at [277, 174] on div "170.000 đ" at bounding box center [296, 170] width 69 height 7
checkbox input "true"
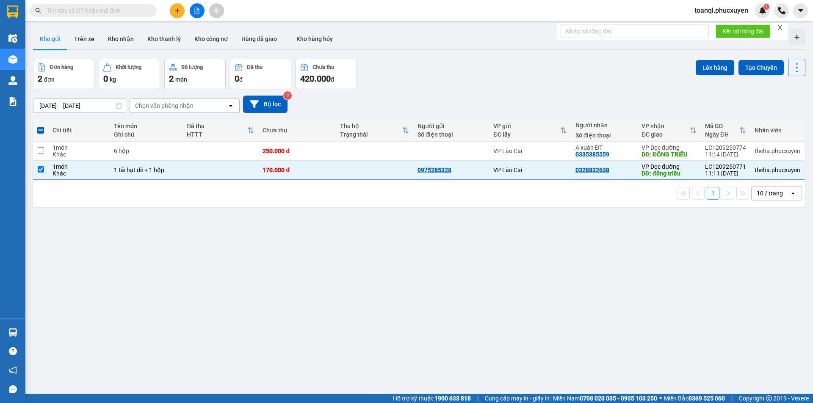
click at [274, 140] on th "Chưa thu" at bounding box center [296, 130] width 77 height 22
click at [269, 152] on div "250.000 đ" at bounding box center [296, 151] width 69 height 7
checkbox input "true"
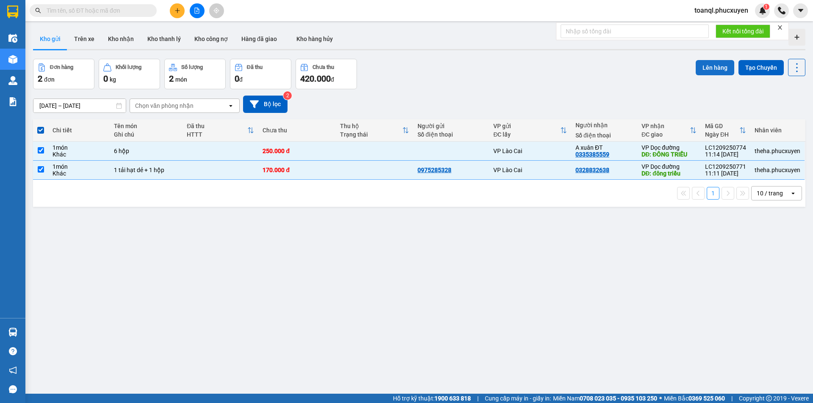
click at [707, 68] on button "Lên hàng" at bounding box center [714, 67] width 39 height 15
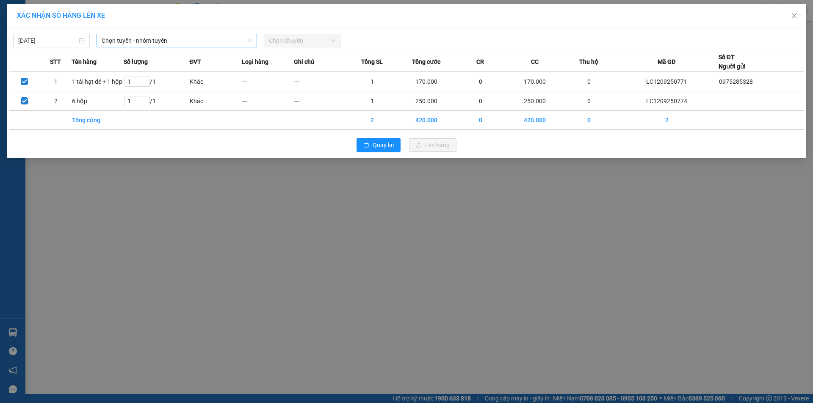
click at [121, 37] on span "Chọn tuyến - nhóm tuyến" at bounding box center [177, 40] width 150 height 13
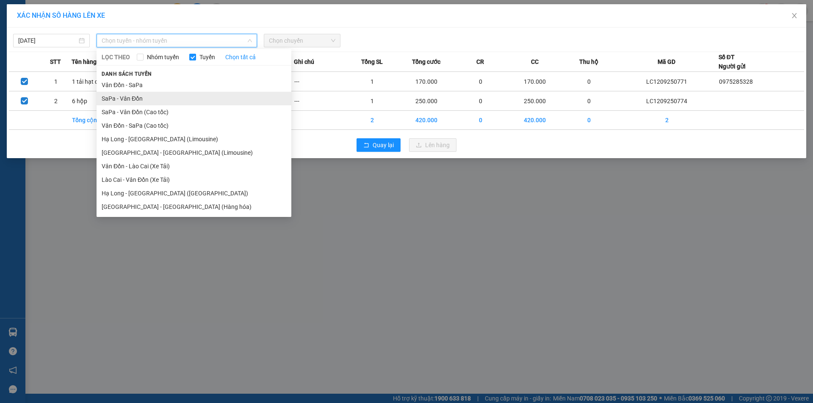
click at [118, 95] on li "SaPa - Vân Đồn" at bounding box center [194, 99] width 195 height 14
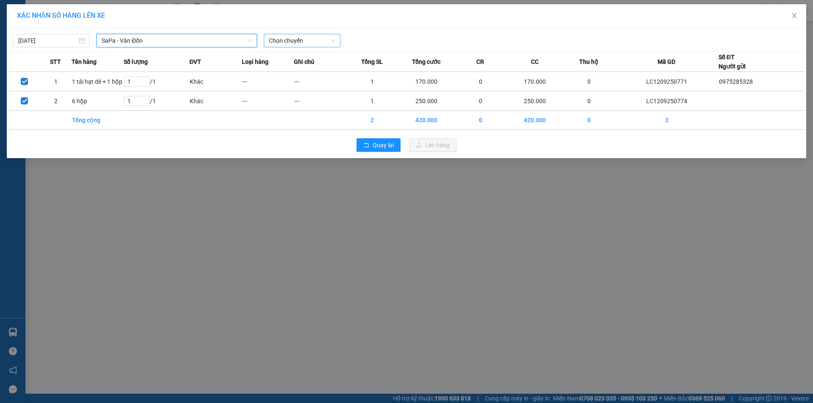
click at [291, 37] on span "Chọn chuyến" at bounding box center [302, 40] width 66 height 13
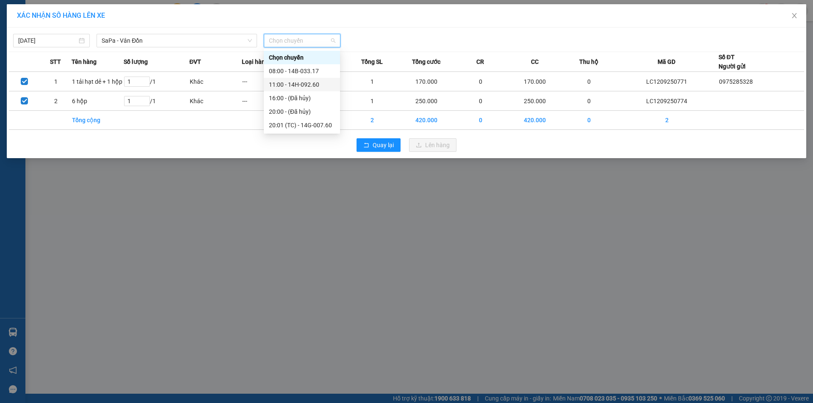
drag, startPoint x: 312, startPoint y: 83, endPoint x: 328, endPoint y: 95, distance: 20.0
click at [313, 83] on div "11:00 - 14H-092.60" at bounding box center [302, 84] width 66 height 9
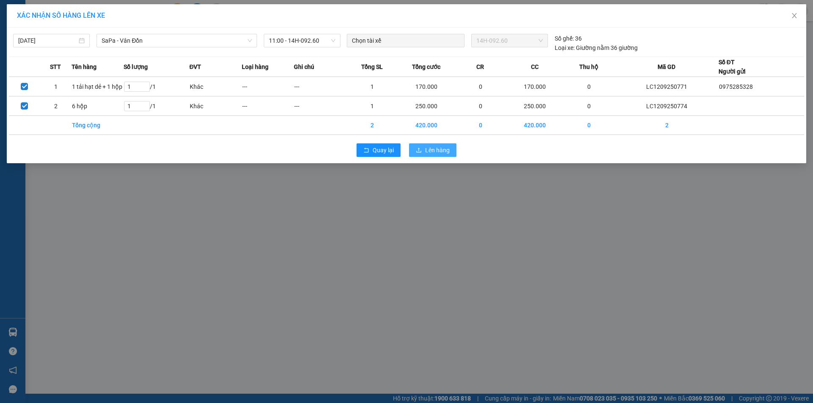
click at [439, 149] on span "Lên hàng" at bounding box center [437, 150] width 25 height 9
